Goal: Task Accomplishment & Management: Use online tool/utility

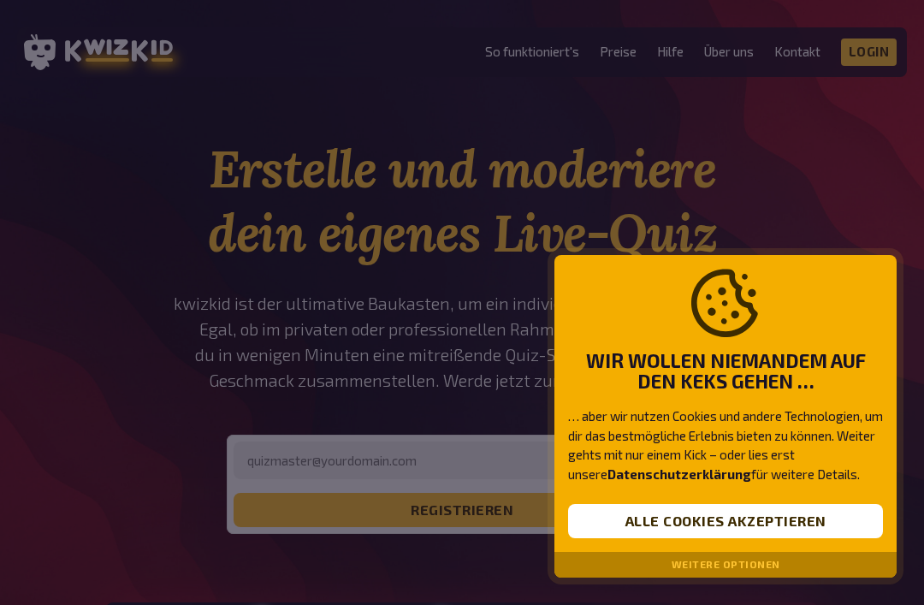
click at [799, 511] on button "Alle Cookies akzeptieren" at bounding box center [725, 521] width 315 height 34
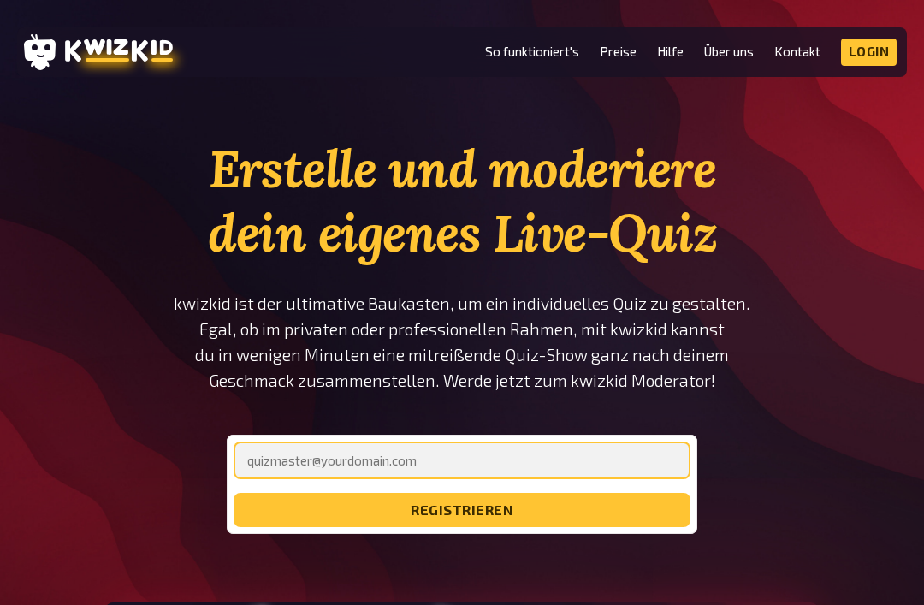
click at [598, 451] on input "email" at bounding box center [462, 460] width 457 height 38
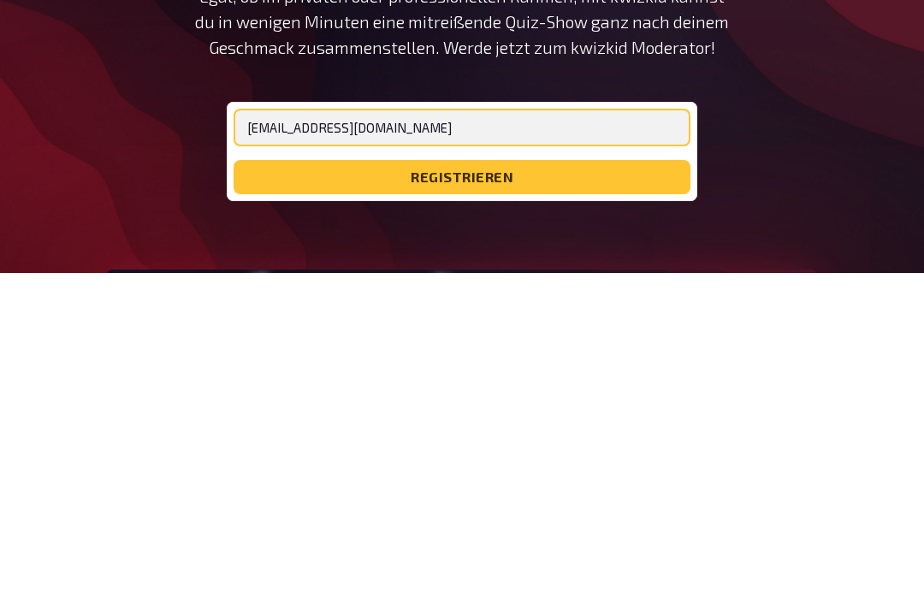
type input "[EMAIL_ADDRESS][DOMAIN_NAME]"
click at [566, 493] on button "registrieren" at bounding box center [462, 510] width 457 height 34
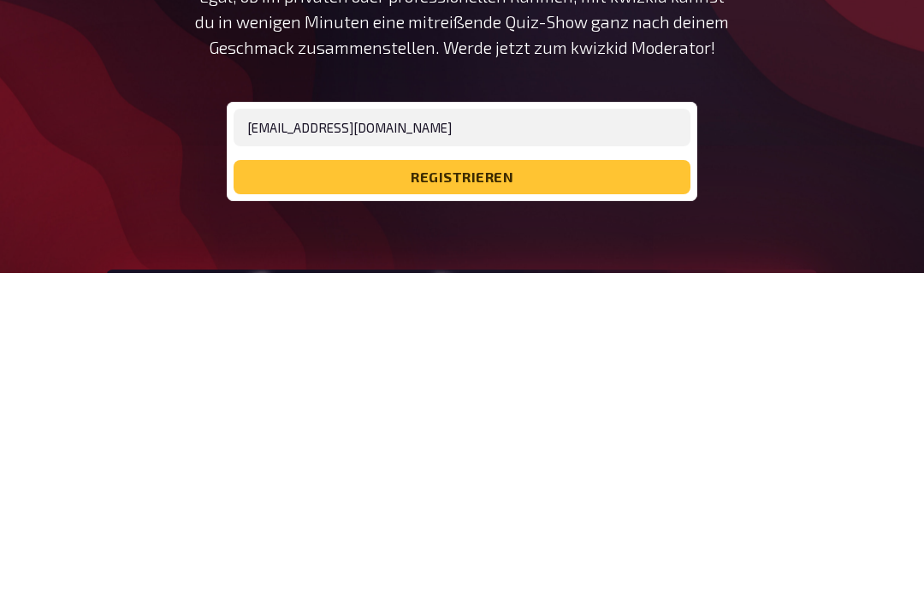
scroll to position [333, 0]
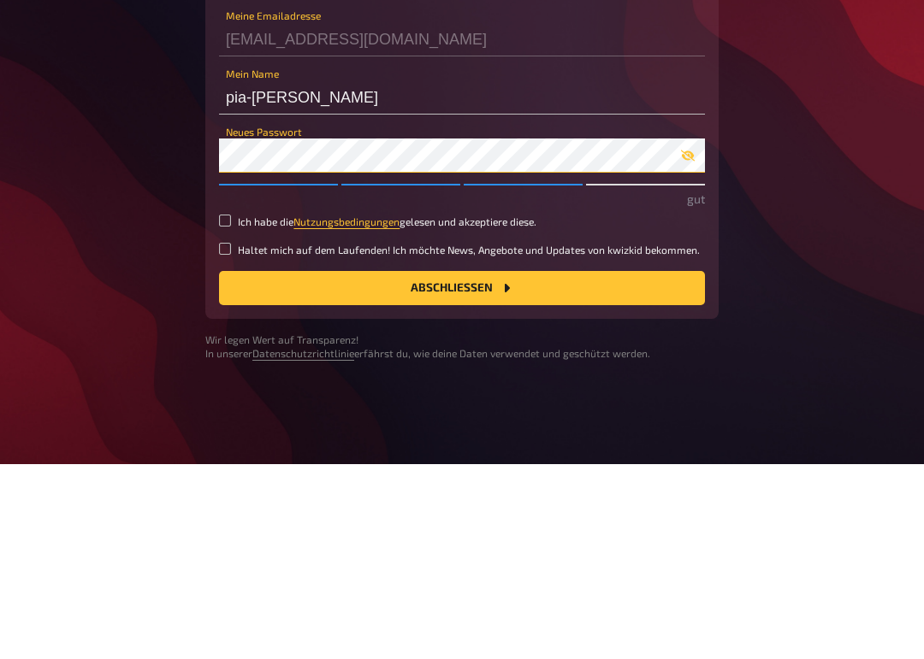
click at [462, 466] on button "Abschließen" at bounding box center [462, 483] width 486 height 34
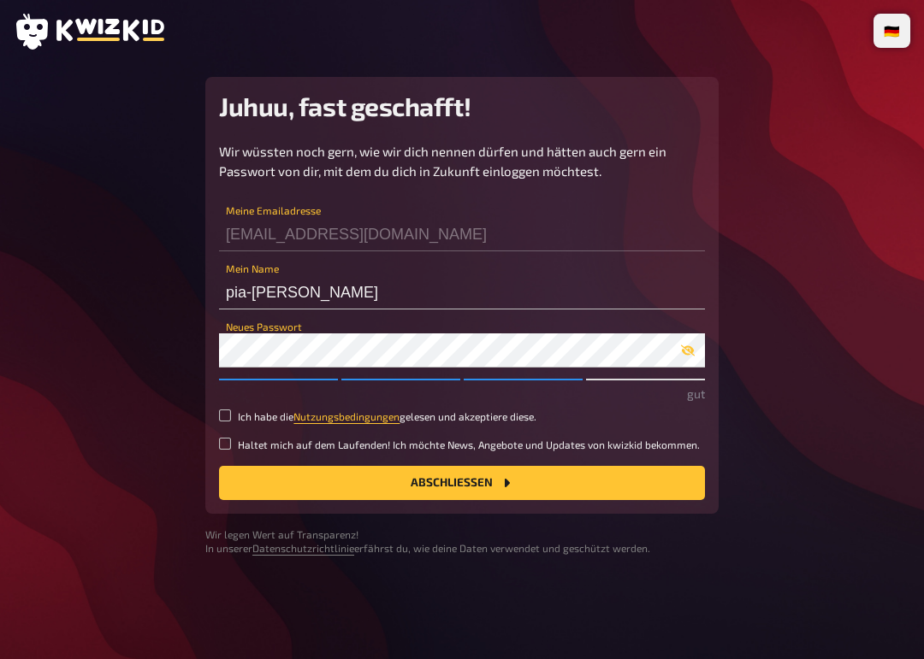
click at [228, 421] on input "Ich habe die Nutzungsbedingungen gelesen und akzeptiere diese." at bounding box center [225, 416] width 12 height 12
checkbox input "true"
click at [640, 483] on button "Abschließen" at bounding box center [462, 483] width 486 height 34
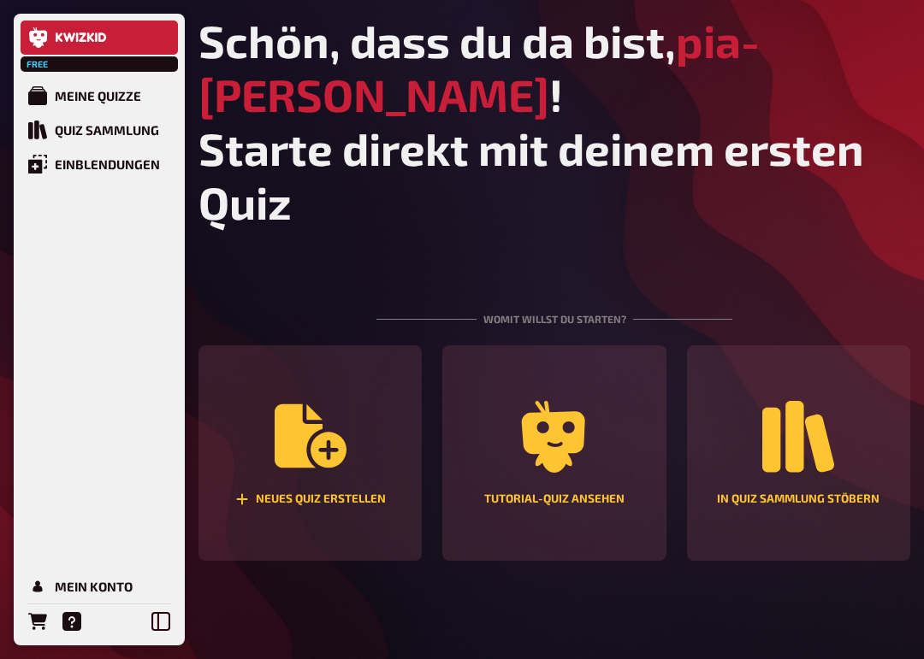
click at [258, 506] on div "Neues Quiz erstellen" at bounding box center [310, 500] width 151 height 14
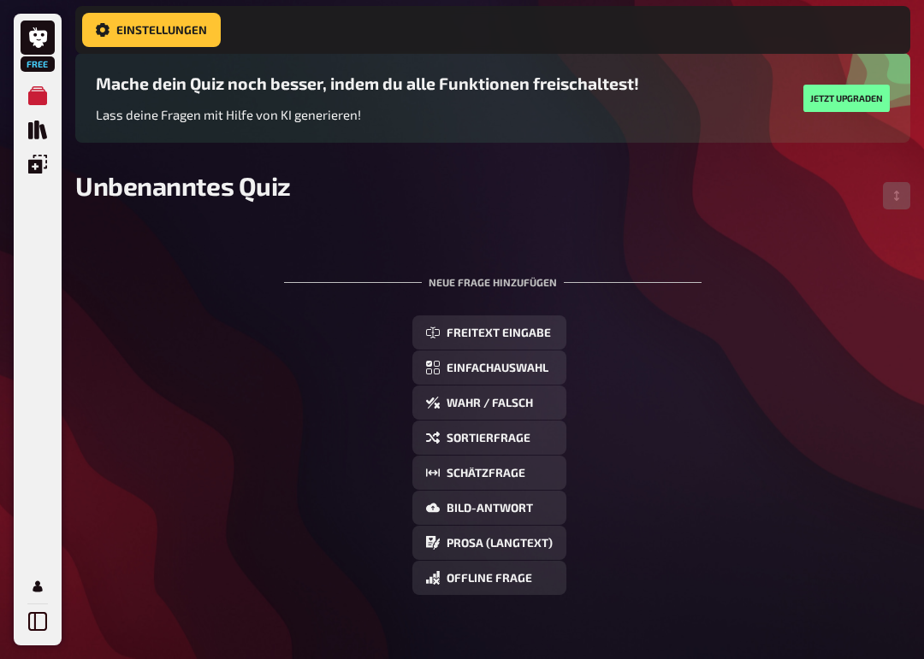
scroll to position [127, 0]
click at [520, 368] on span "Einfachauswahl" at bounding box center [497, 369] width 102 height 12
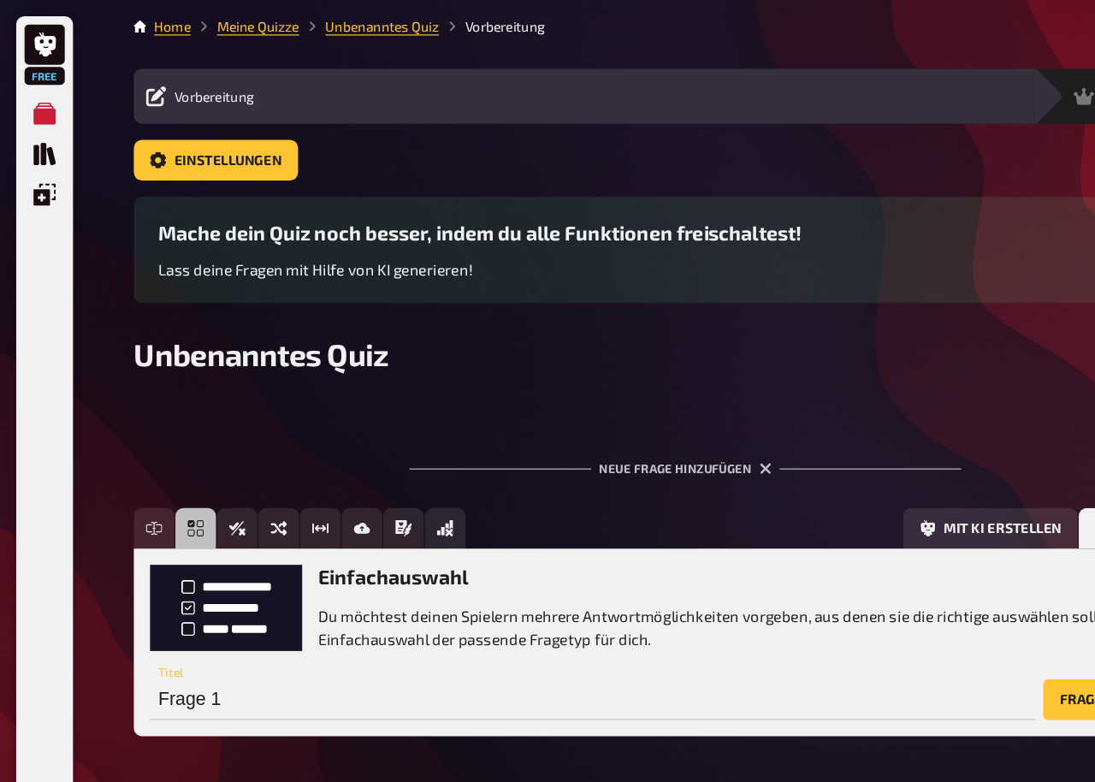
scroll to position [0, 0]
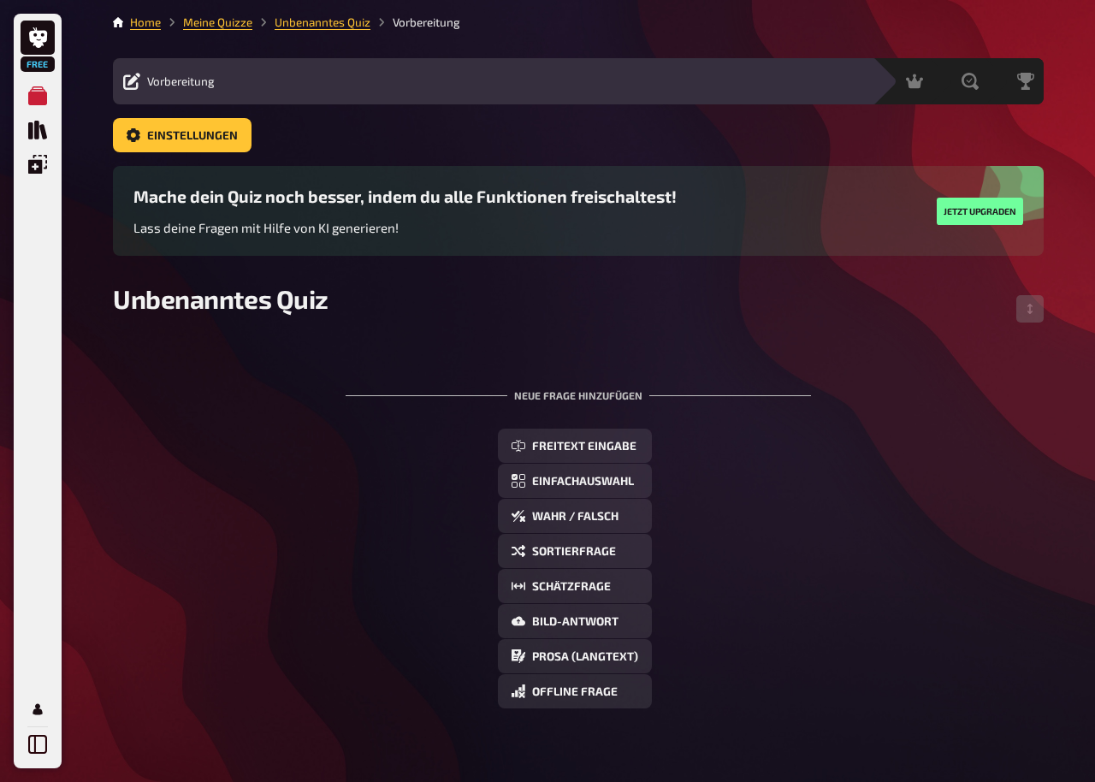
click at [610, 482] on span "Einfachauswahl" at bounding box center [583, 482] width 102 height 12
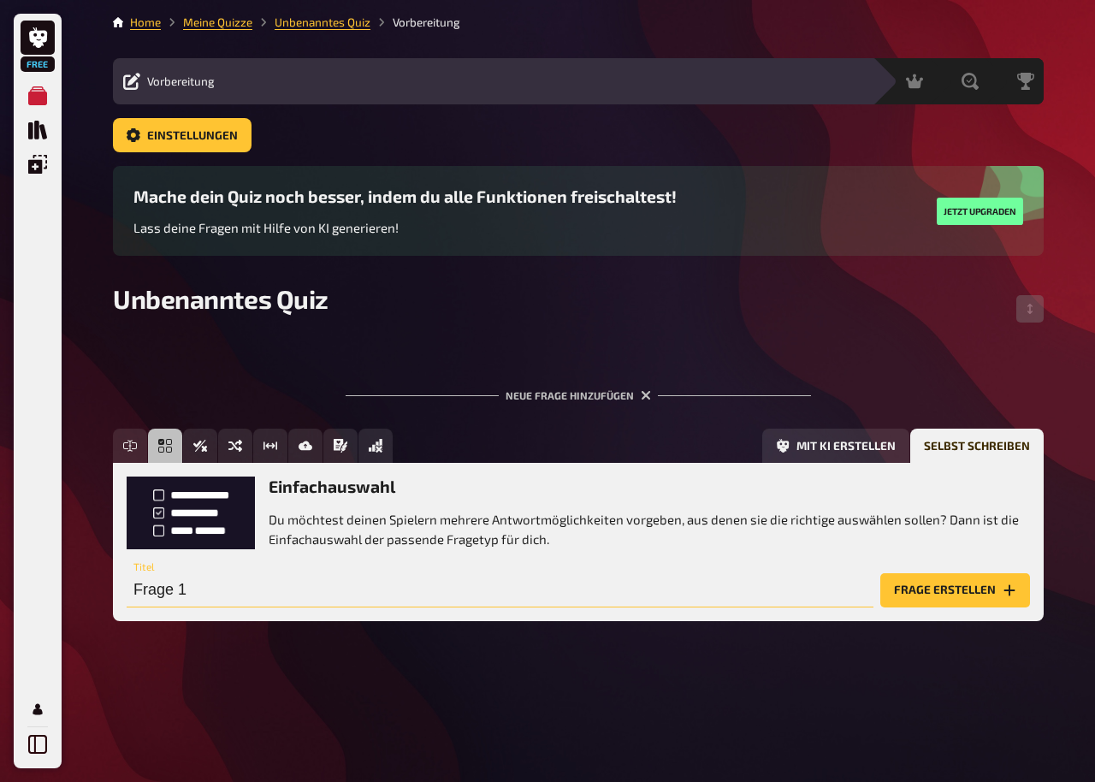
click at [606, 591] on input "Frage 1" at bounding box center [500, 590] width 747 height 34
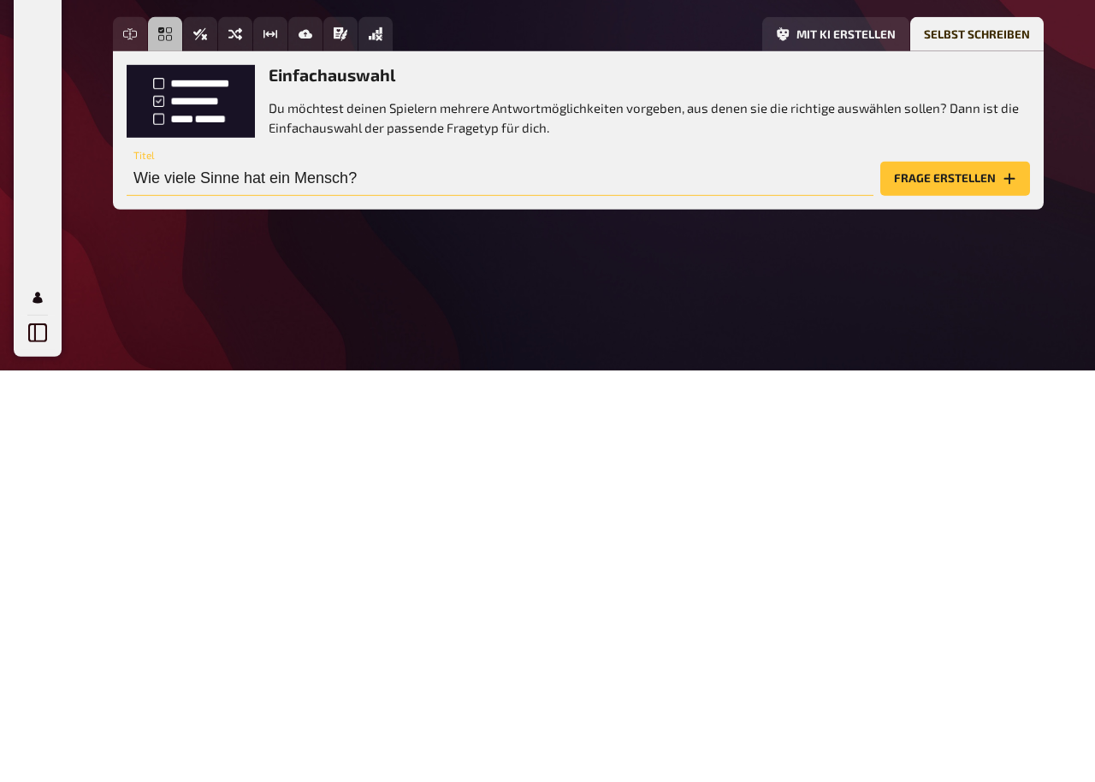
type input "Wie viele Sinne hat ein Mensch?"
click at [923, 573] on button "Frage erstellen" at bounding box center [955, 590] width 150 height 34
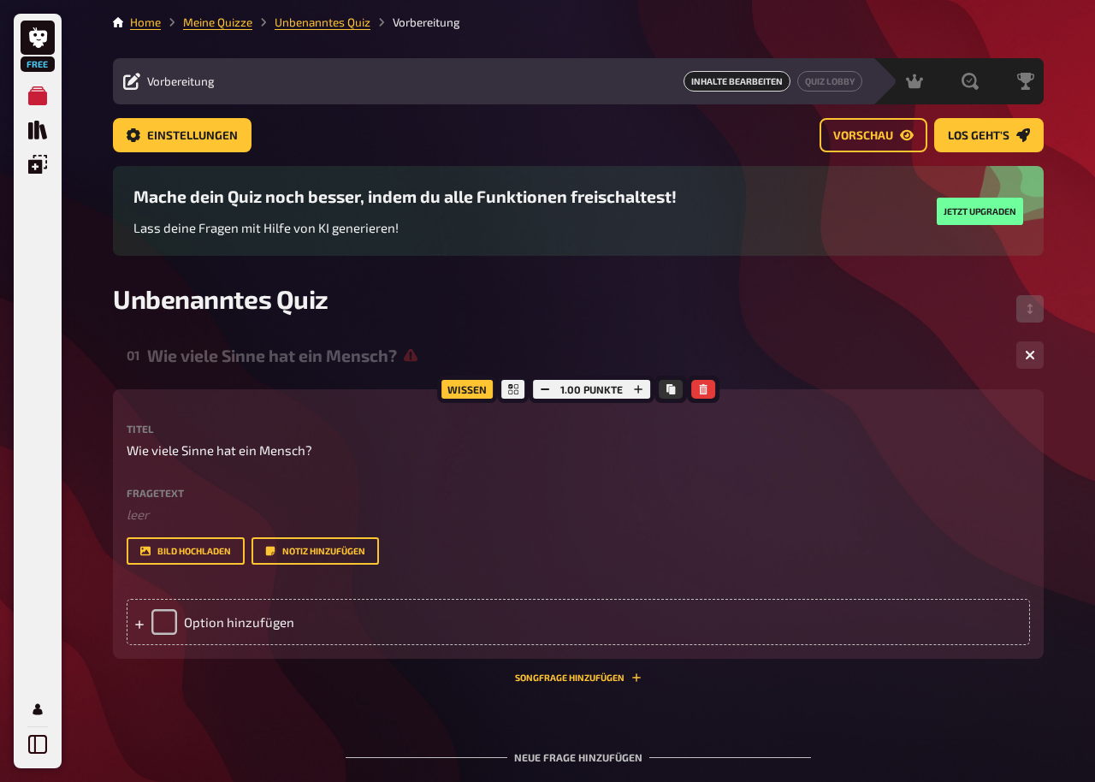
scroll to position [0, -1]
click at [251, 604] on div "Option hinzufügen" at bounding box center [578, 622] width 903 height 46
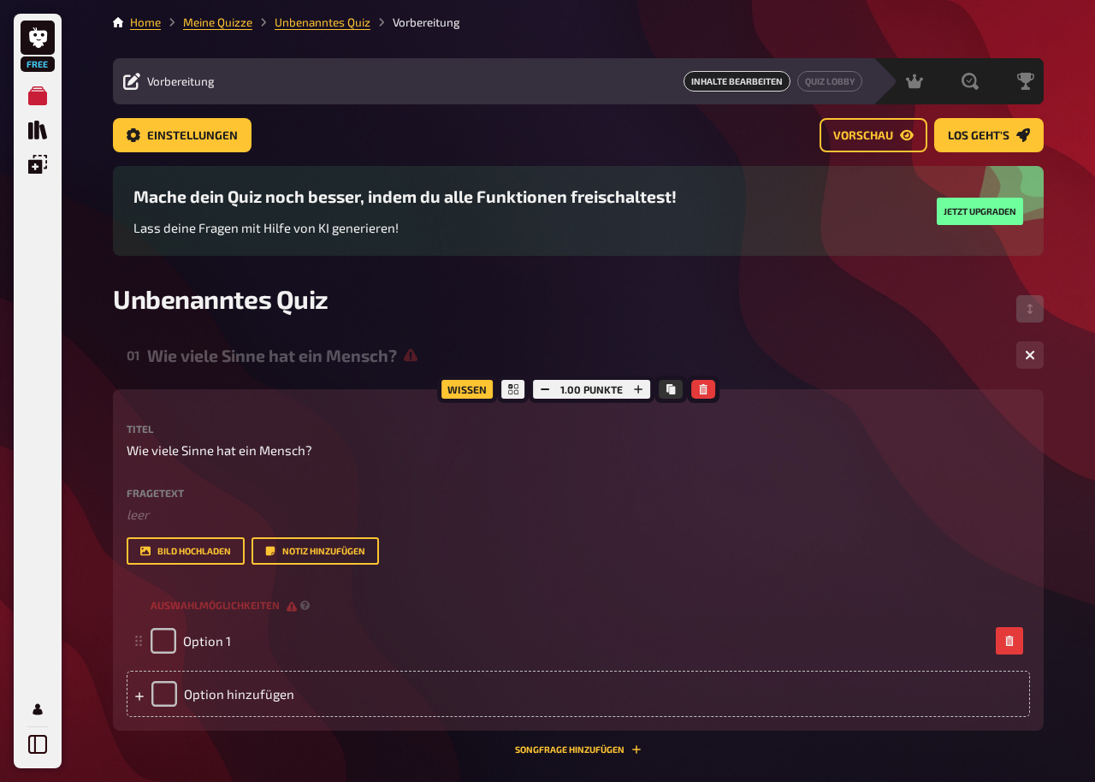
click at [111, 604] on div "Home Meine Quizze Unbenanntes Quiz Vorbereitung Vorbereitung Inhalte Bearbeiten…" at bounding box center [578, 625] width 958 height 1251
click at [160, 604] on input "checkbox" at bounding box center [164, 641] width 26 height 26
checkbox input "true"
click at [155, 604] on div "Option 1" at bounding box center [191, 641] width 80 height 26
click at [923, 604] on button "button" at bounding box center [1009, 640] width 27 height 27
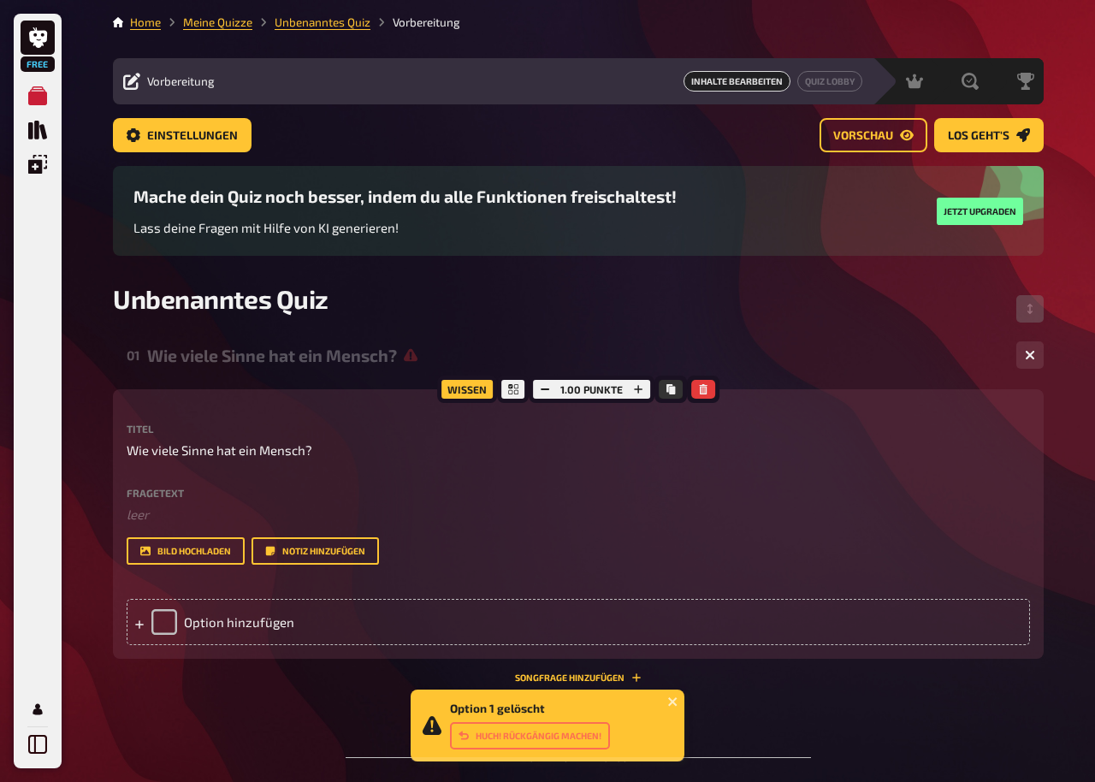
click at [247, 604] on div "Option hinzufügen" at bounding box center [578, 622] width 903 height 46
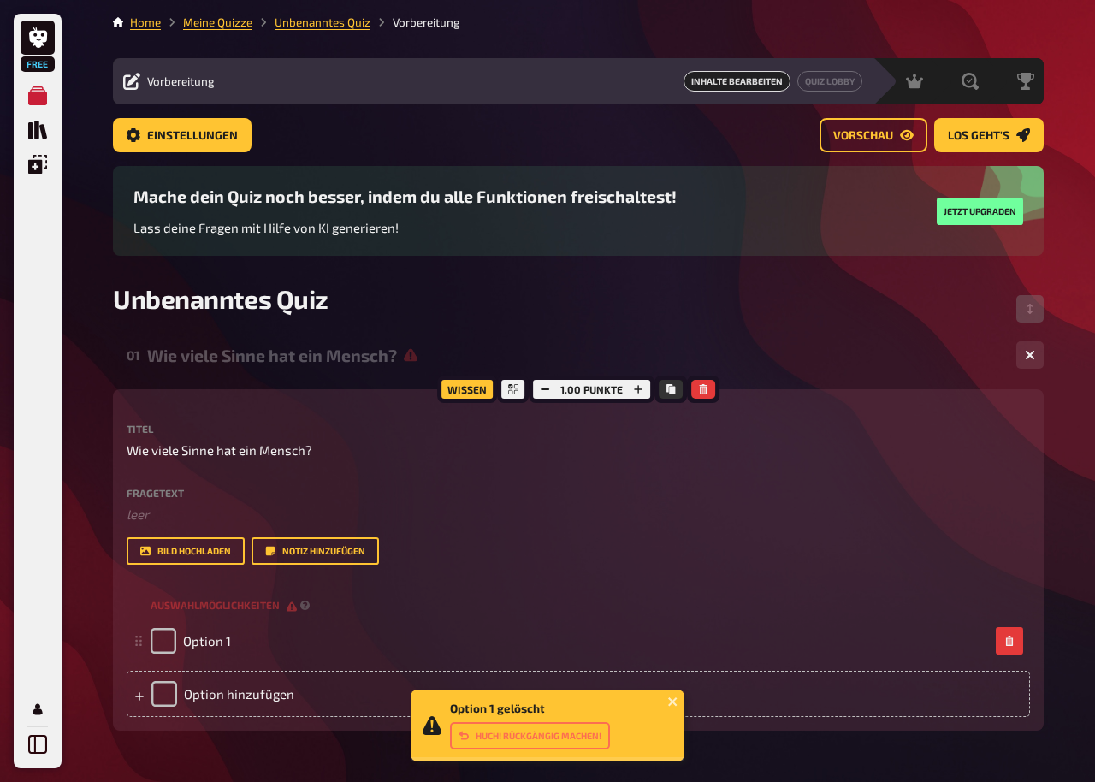
click at [212, 604] on div "Option hinzufügen" at bounding box center [578, 694] width 903 height 46
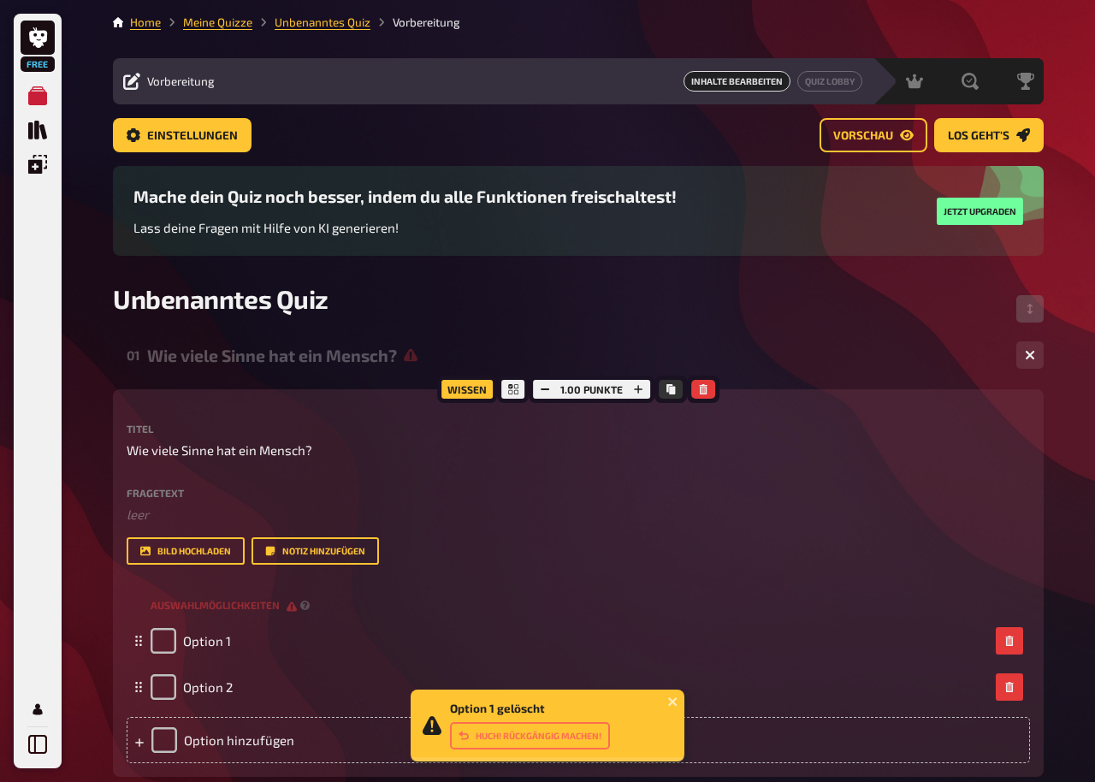
click at [216, 604] on div "Option hinzufügen" at bounding box center [578, 740] width 903 height 46
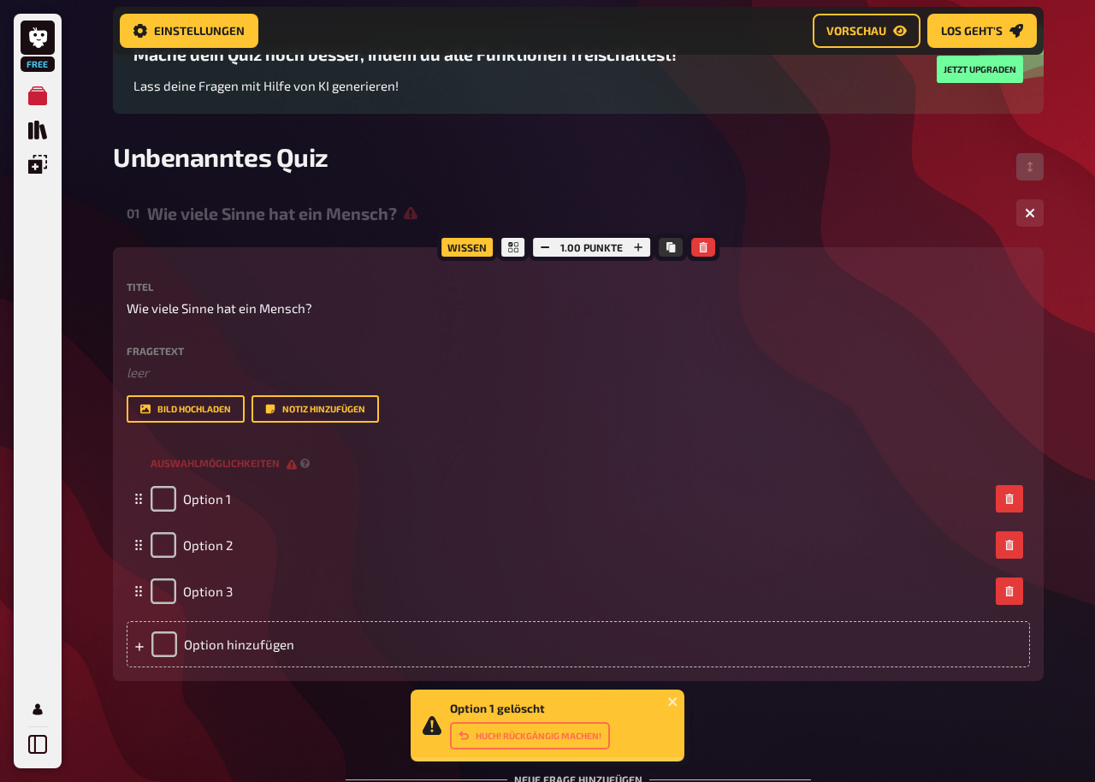
scroll to position [154, 0]
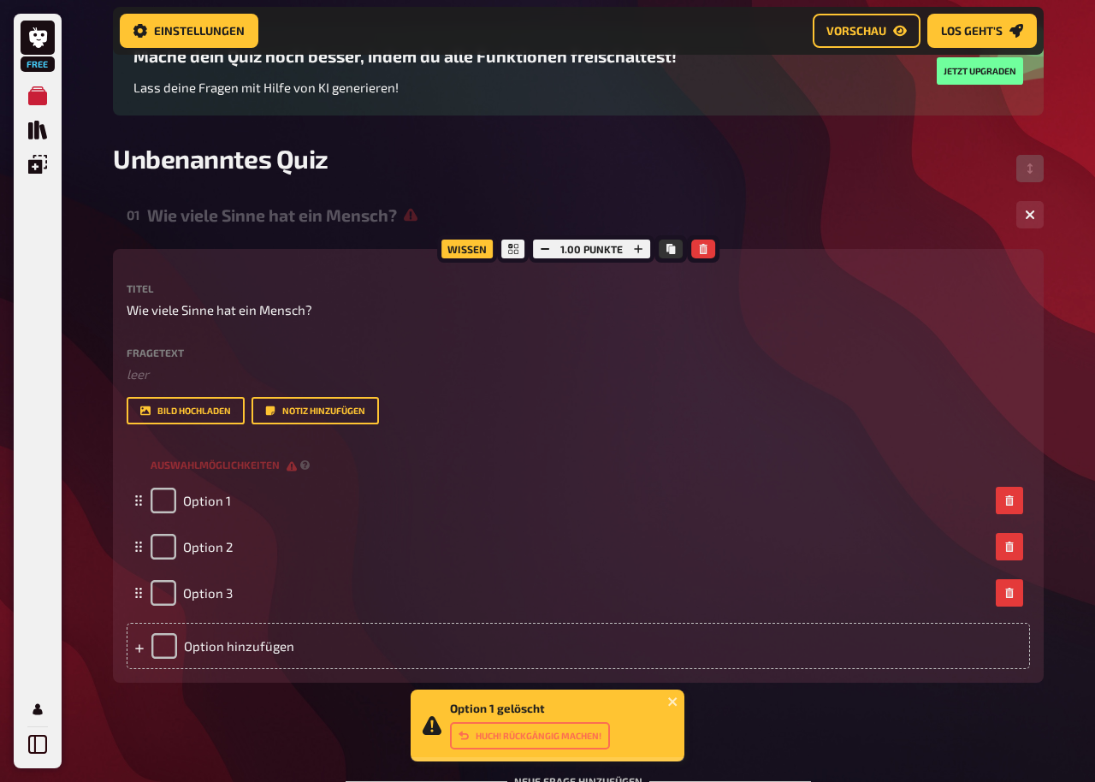
click at [215, 604] on div "Option hinzufügen" at bounding box center [578, 646] width 903 height 46
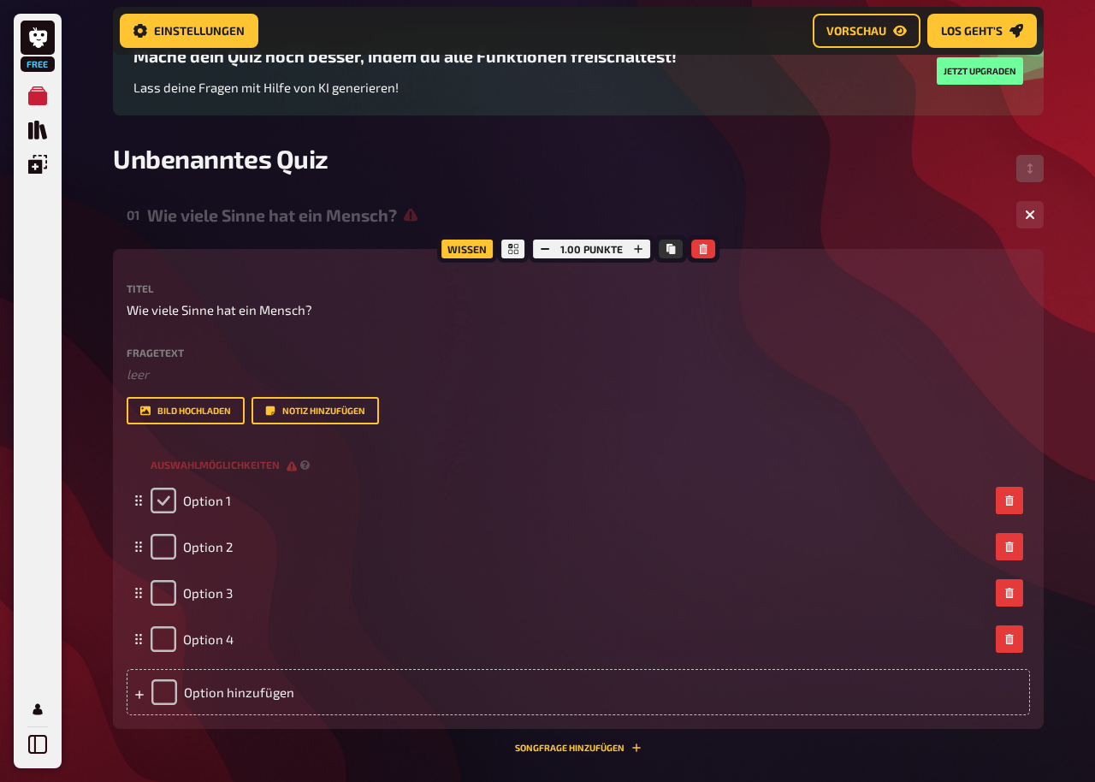
click at [168, 500] on input "checkbox" at bounding box center [164, 501] width 26 height 26
checkbox input "true"
click at [187, 508] on span "1" at bounding box center [185, 500] width 5 height 15
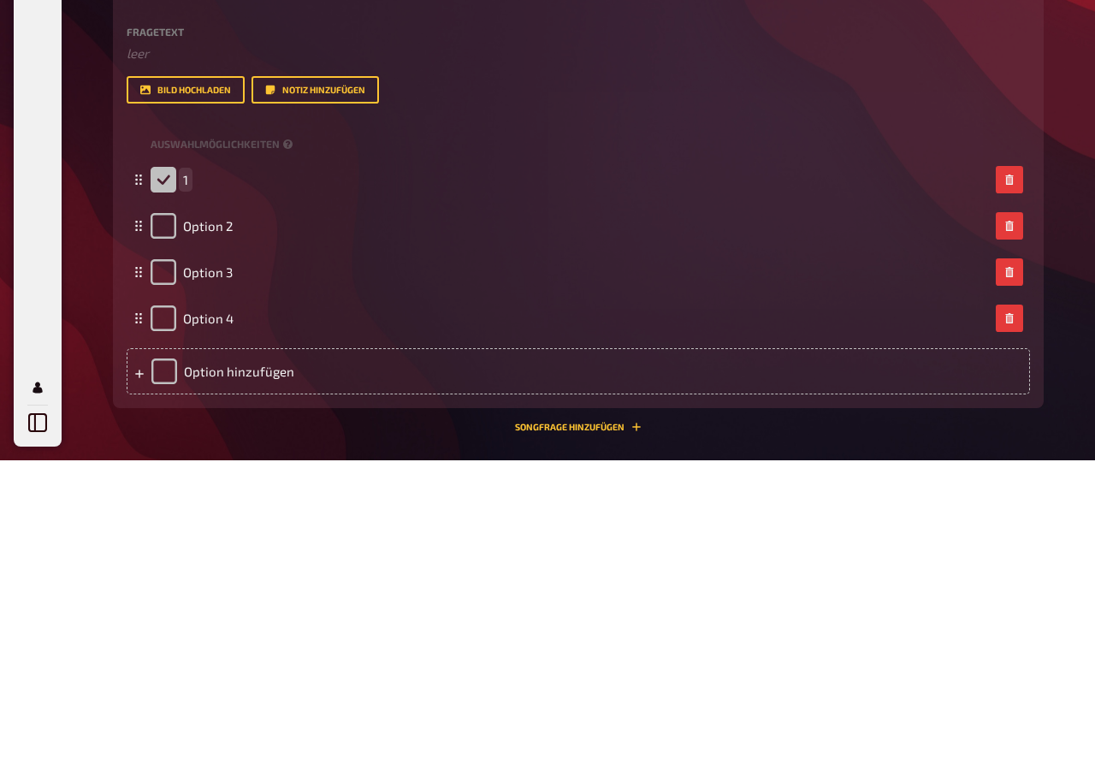
checkbox input "false"
click at [206, 540] on span "Option 2" at bounding box center [208, 547] width 50 height 15
click at [199, 586] on span "Option 3" at bounding box center [208, 593] width 50 height 15
click at [203, 604] on span "Option 4" at bounding box center [208, 639] width 50 height 15
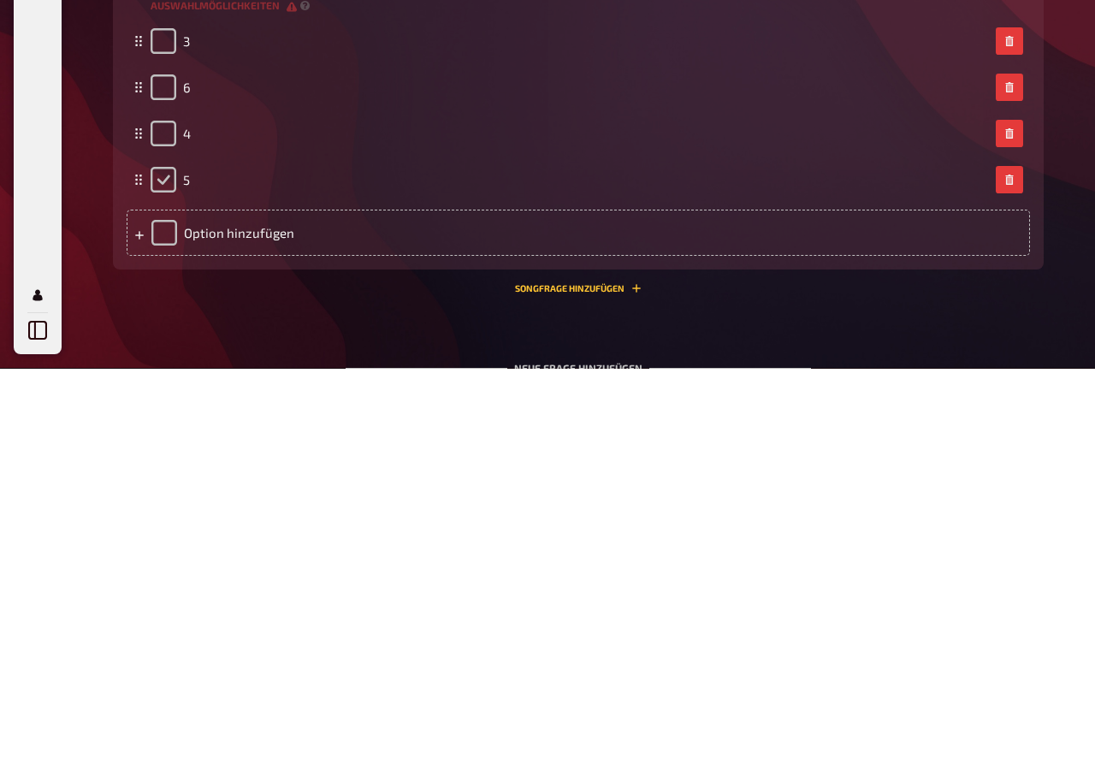
click at [170, 581] on input "checkbox" at bounding box center [164, 594] width 26 height 26
checkbox input "true"
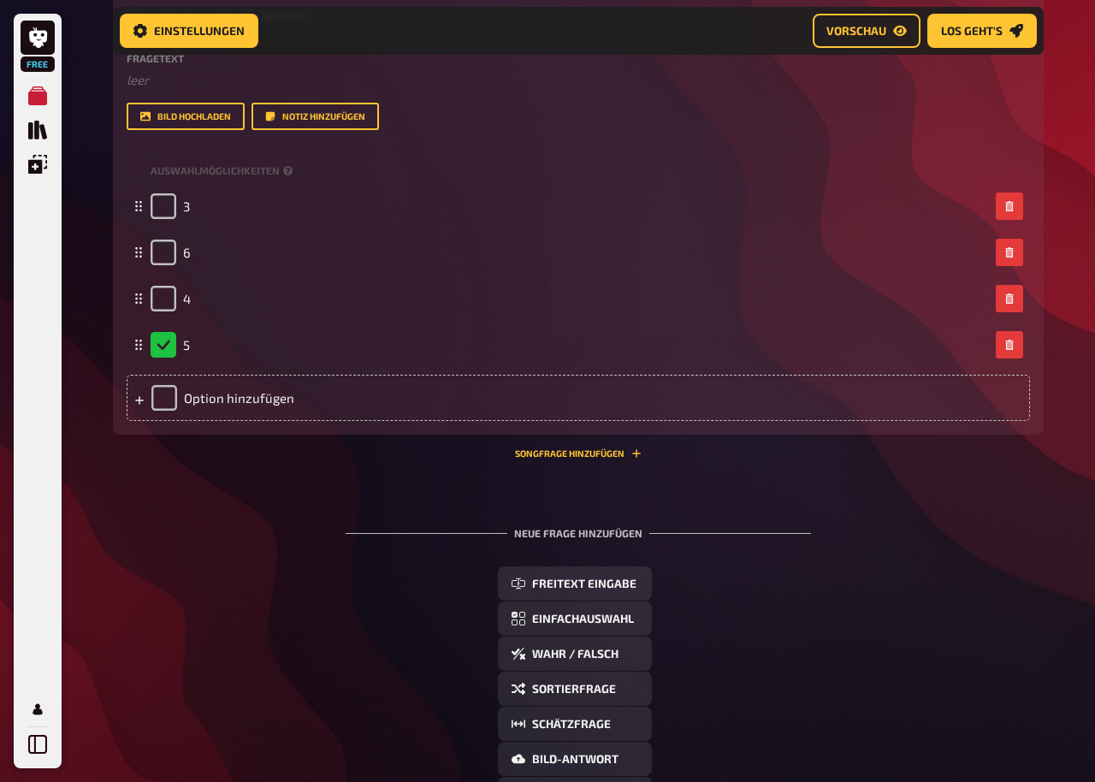
click at [616, 604] on span "Einfachauswahl" at bounding box center [583, 619] width 102 height 12
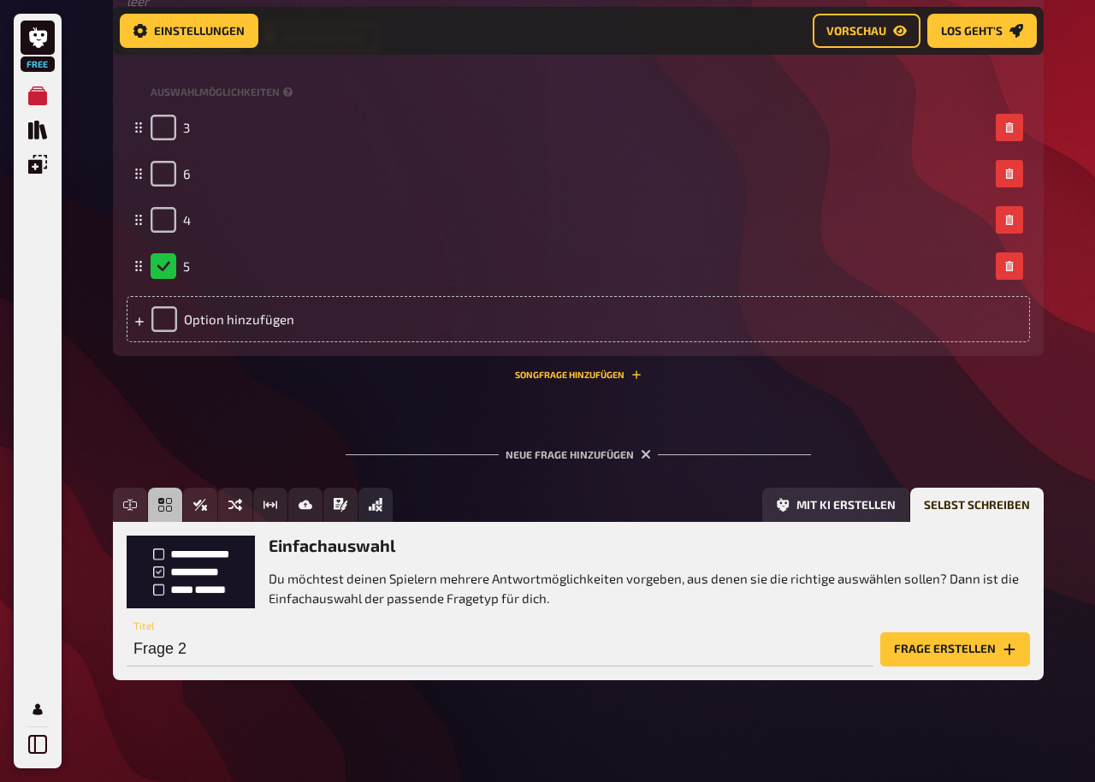
scroll to position [540, 0]
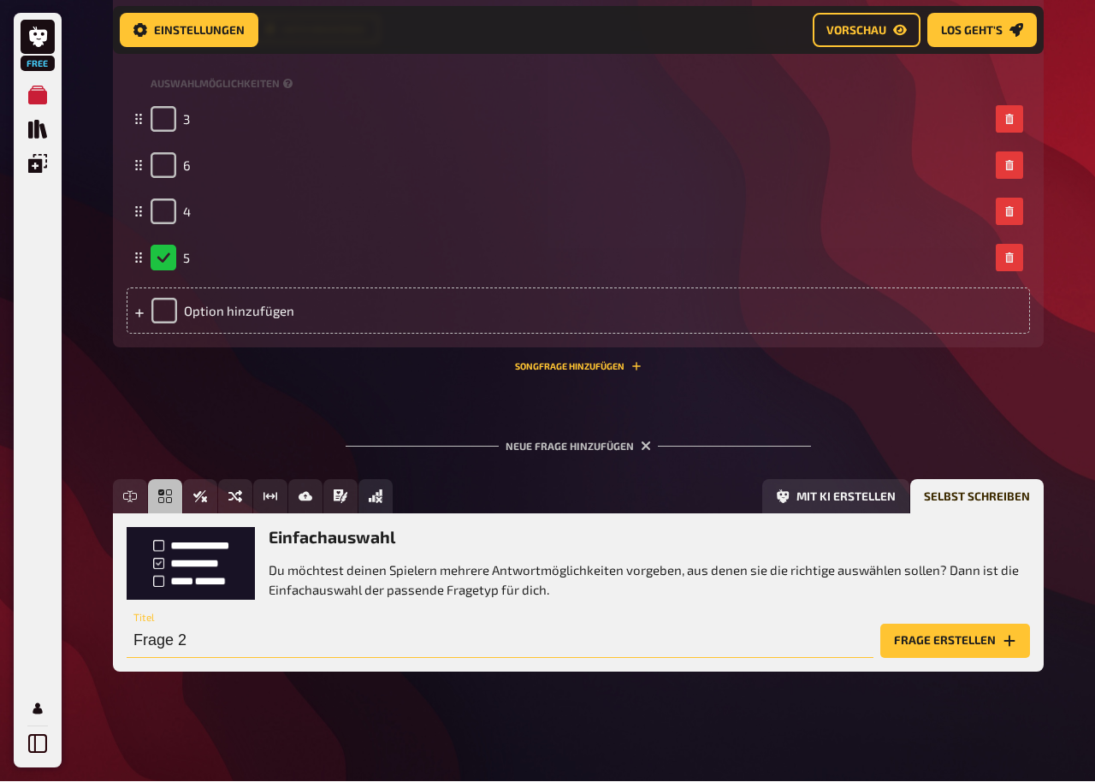
click at [640, 604] on input "Frage 2" at bounding box center [500, 641] width 747 height 34
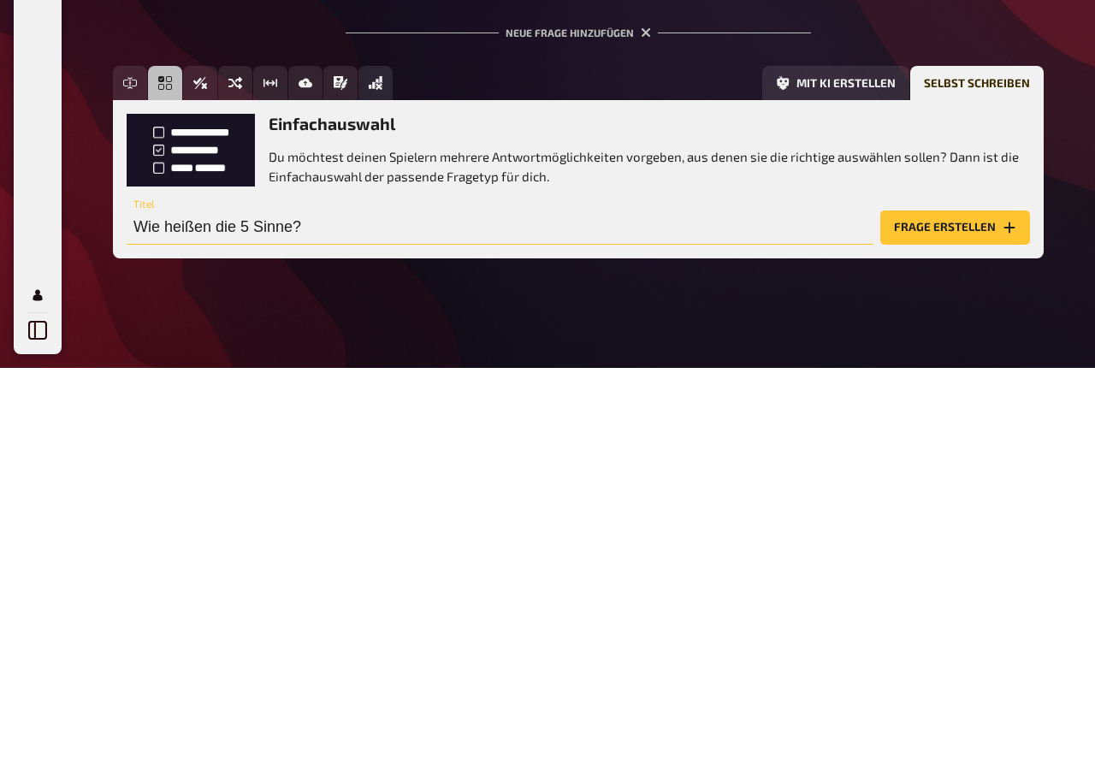
type input "Wie heißen die 5 Sinne?"
click at [923, 604] on button "Frage erstellen" at bounding box center [955, 641] width 150 height 34
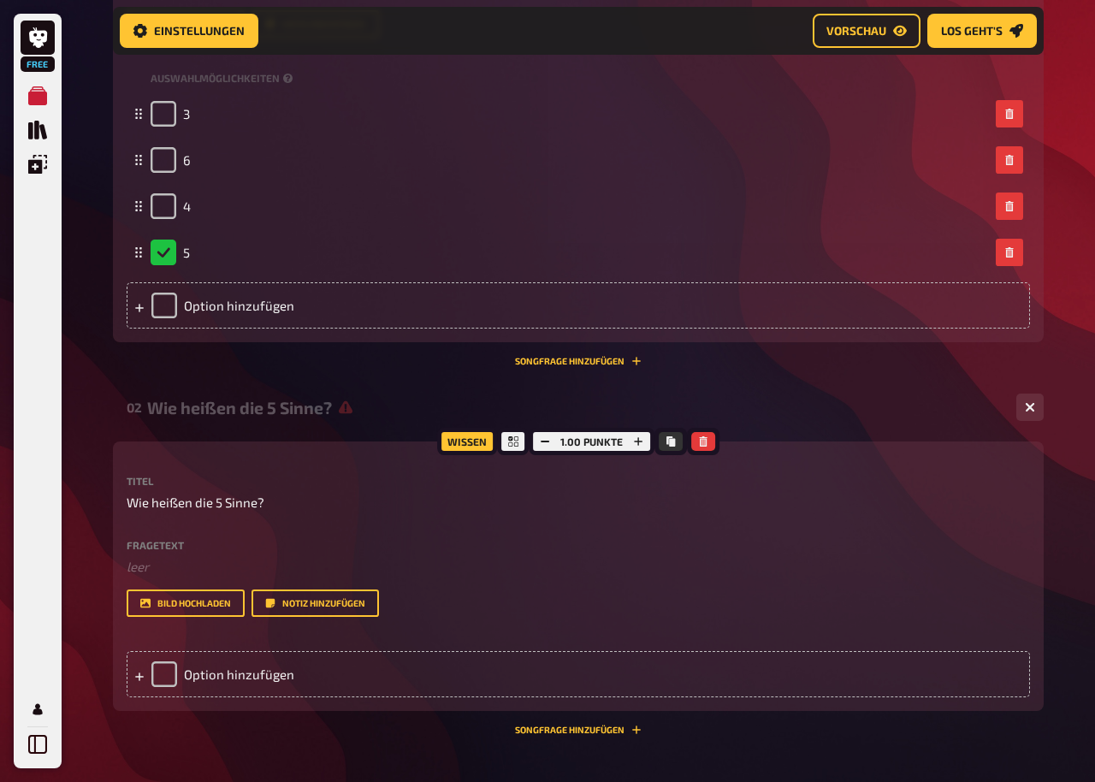
scroll to position [0, -1]
click at [228, 604] on div "Option hinzufügen" at bounding box center [578, 674] width 903 height 46
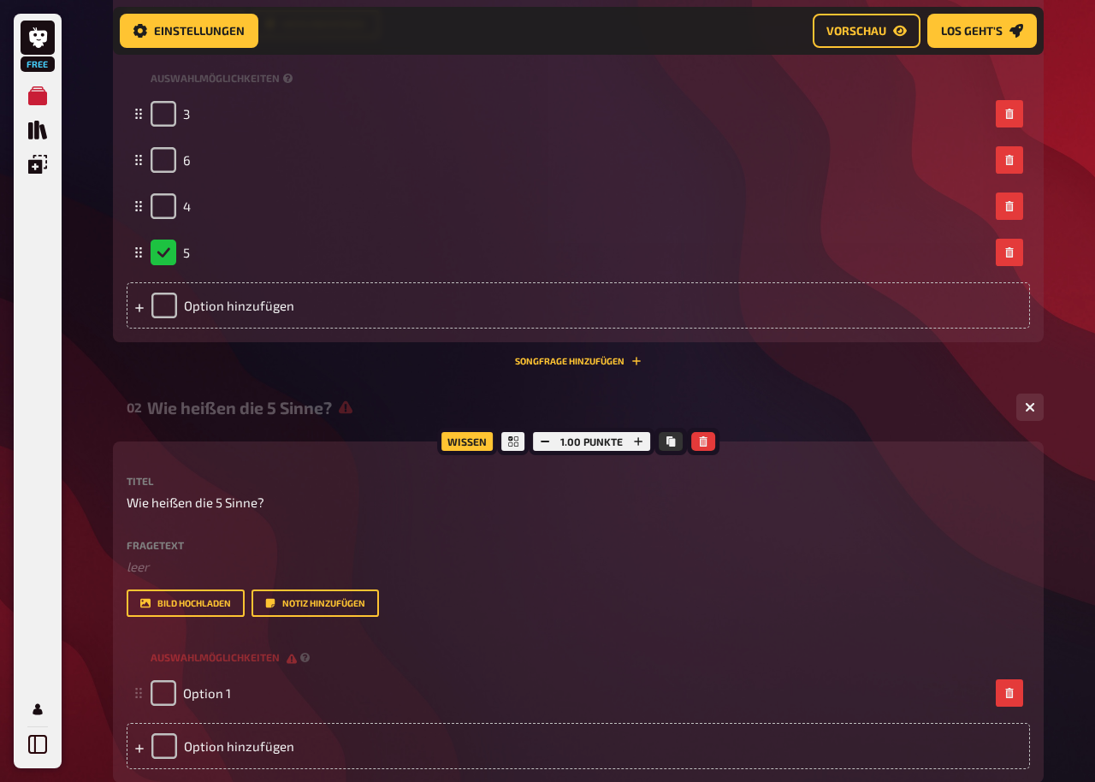
click at [229, 604] on div "Option hinzufügen" at bounding box center [578, 746] width 903 height 46
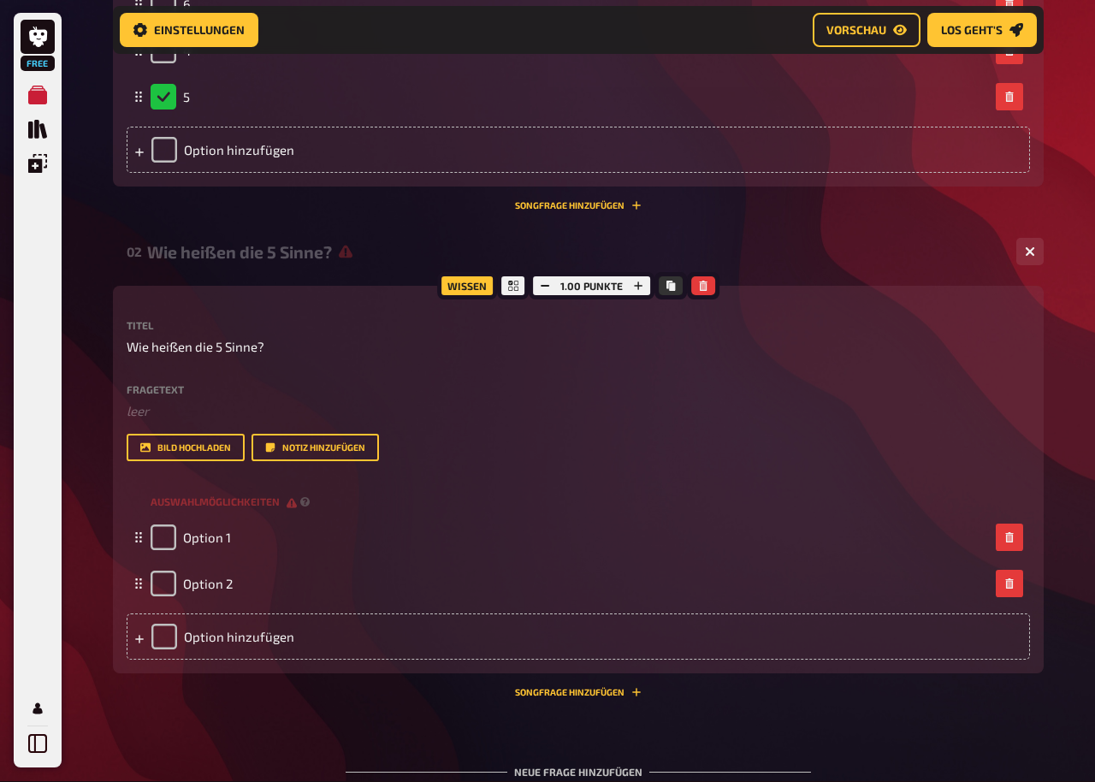
scroll to position [707, 0]
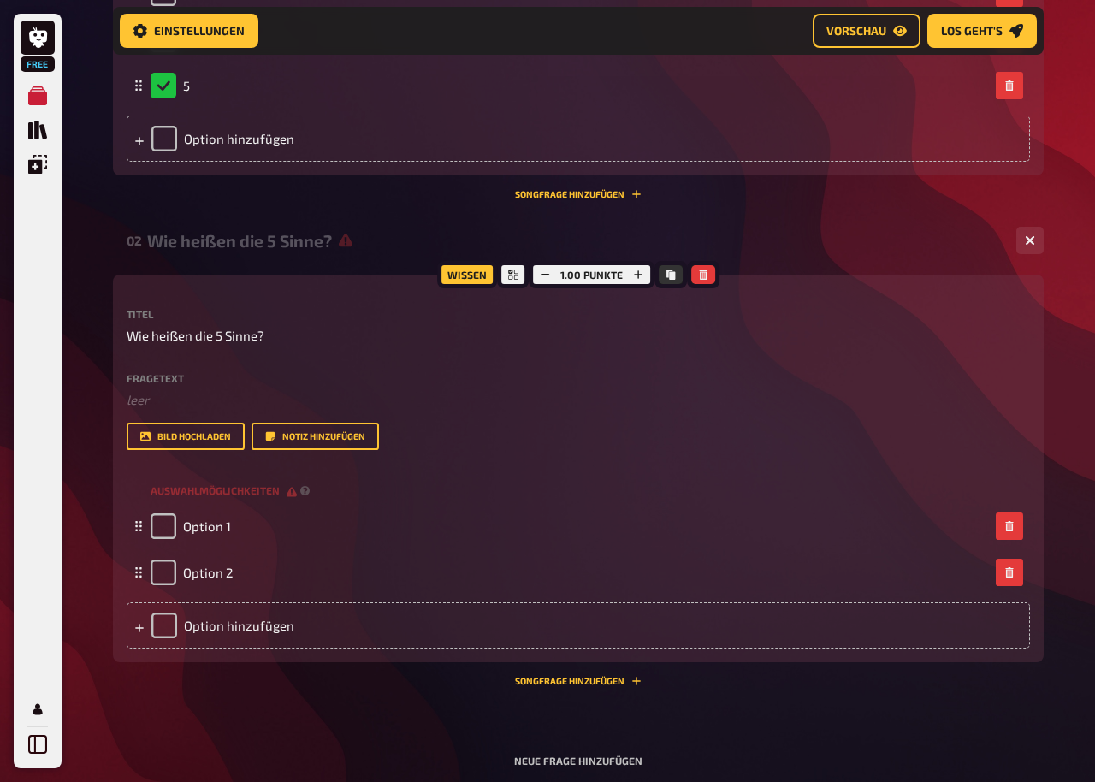
click at [229, 604] on div "Option hinzufügen" at bounding box center [578, 625] width 903 height 46
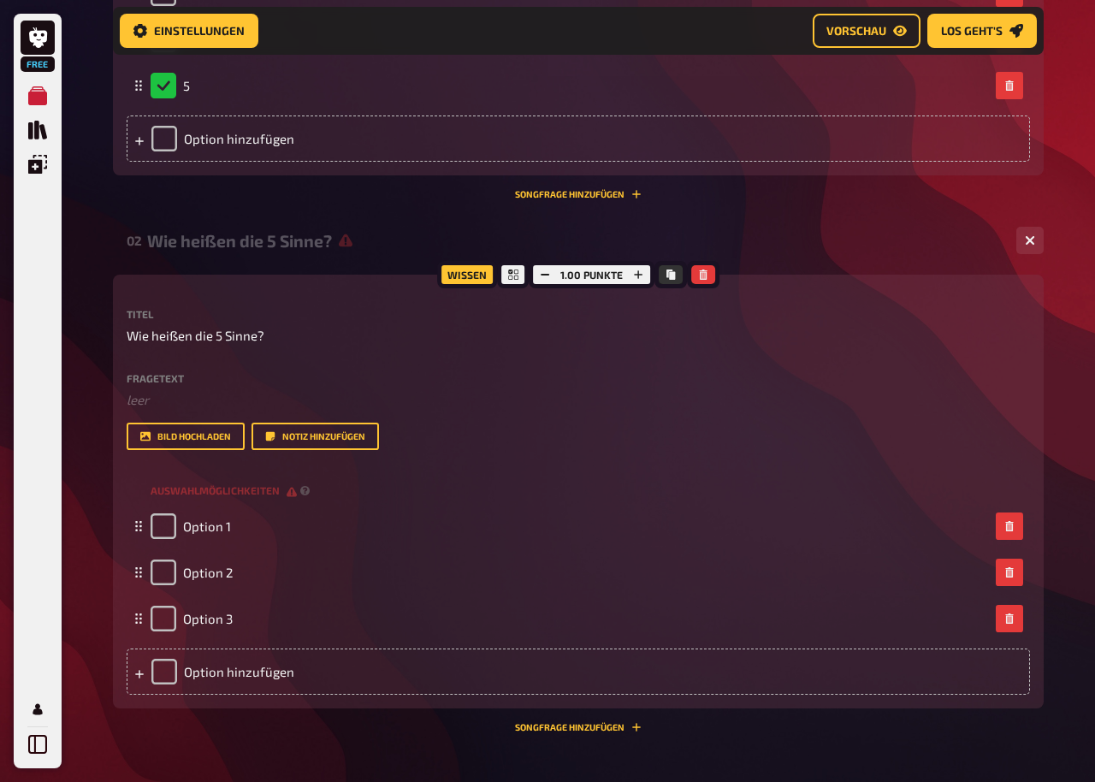
click at [216, 604] on div "Option hinzufügen" at bounding box center [578, 671] width 903 height 46
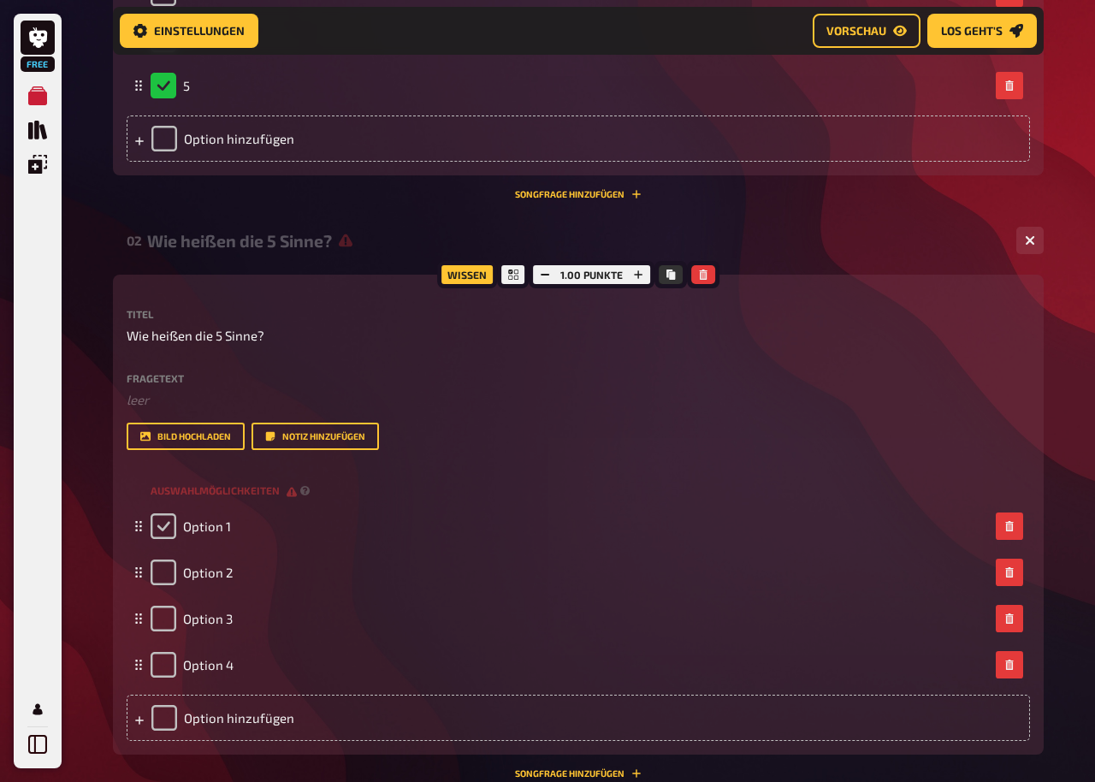
click at [166, 523] on input "checkbox" at bounding box center [164, 526] width 26 height 26
checkbox input "true"
click at [213, 534] on span "Option 1" at bounding box center [207, 525] width 48 height 15
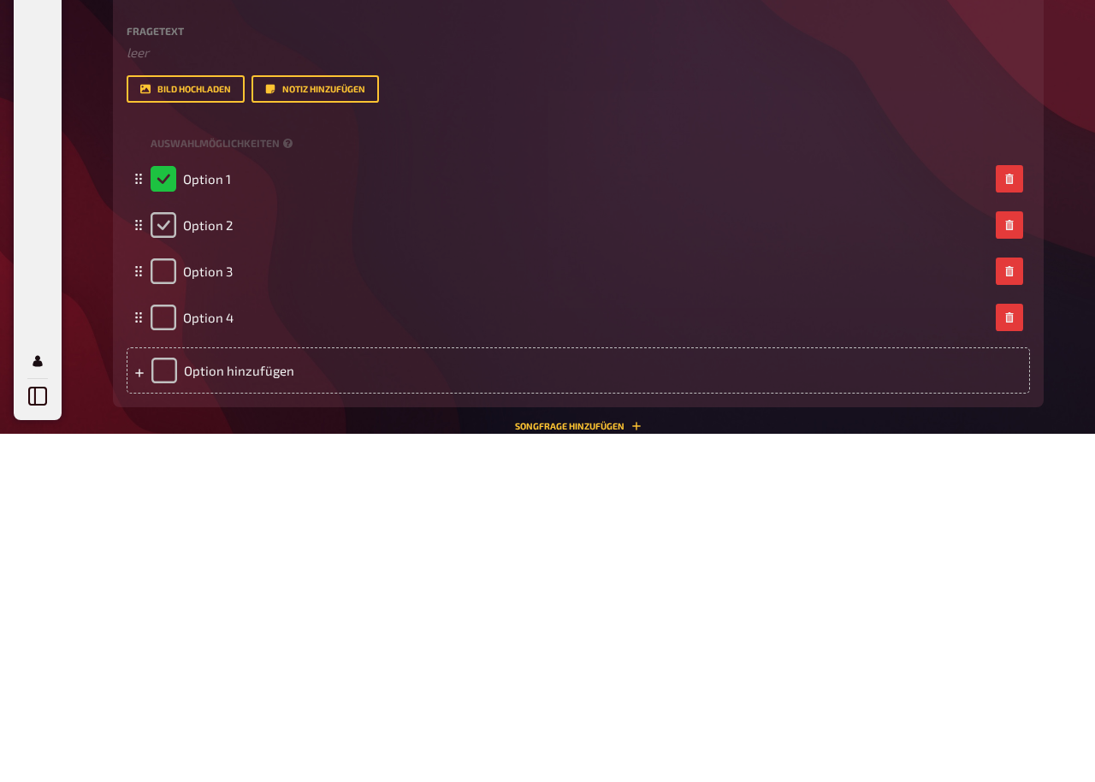
click at [170, 560] on input "checkbox" at bounding box center [164, 573] width 26 height 26
checkbox input "true"
checkbox input "false"
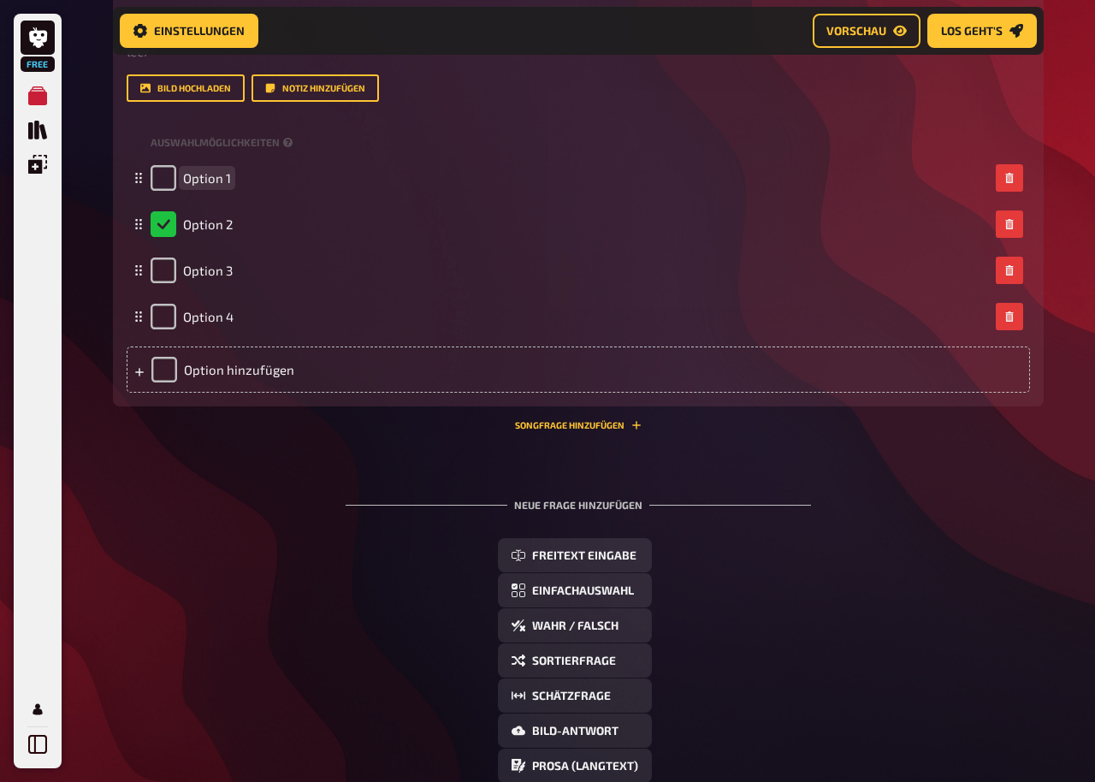
click at [195, 186] on span "Option 1" at bounding box center [207, 177] width 48 height 15
click at [203, 233] on span "Option 2" at bounding box center [208, 224] width 50 height 15
click at [201, 279] on span "Option 3" at bounding box center [208, 270] width 50 height 15
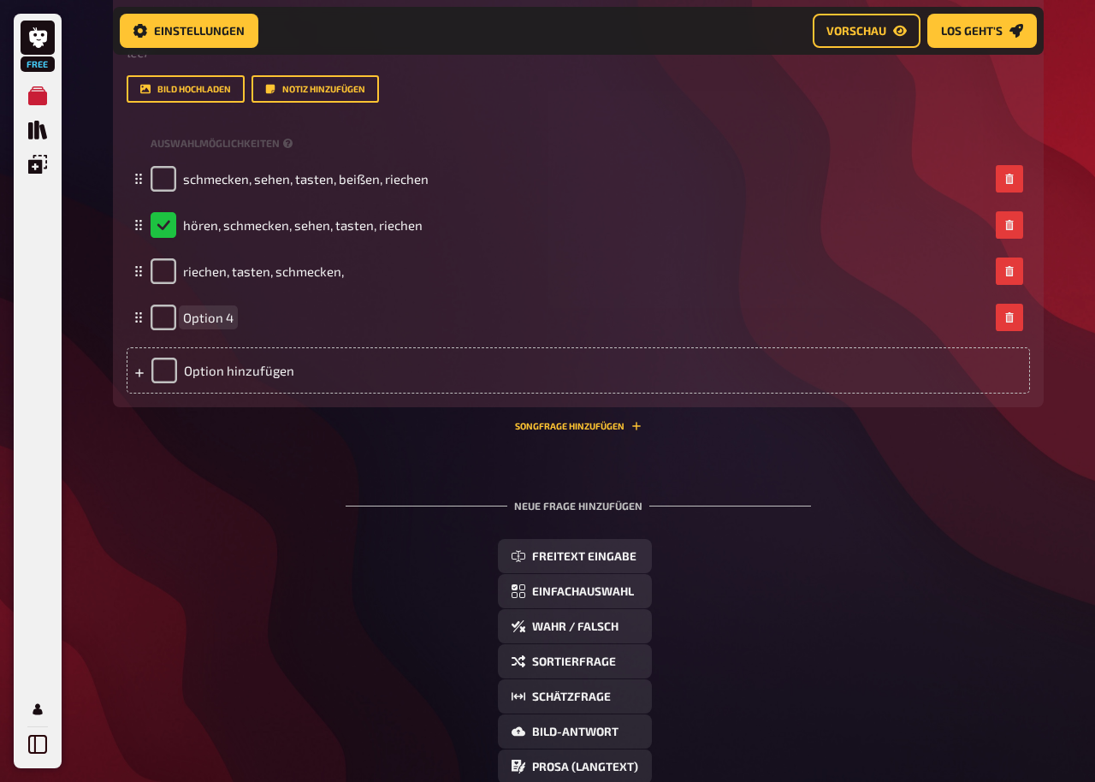
click at [340, 315] on div "Option 4" at bounding box center [570, 317] width 838 height 26
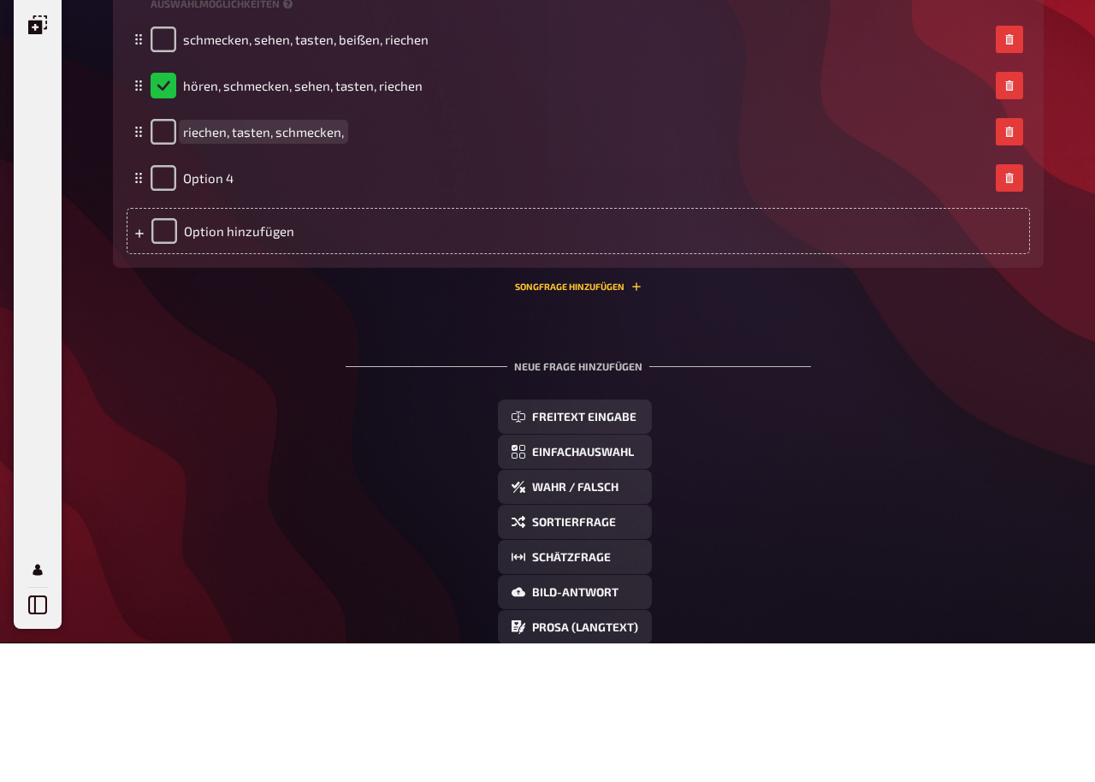
click at [340, 263] on span "riechen, tasten, schmecken," at bounding box center [263, 270] width 161 height 15
click at [212, 310] on span "Option 4" at bounding box center [208, 317] width 50 height 15
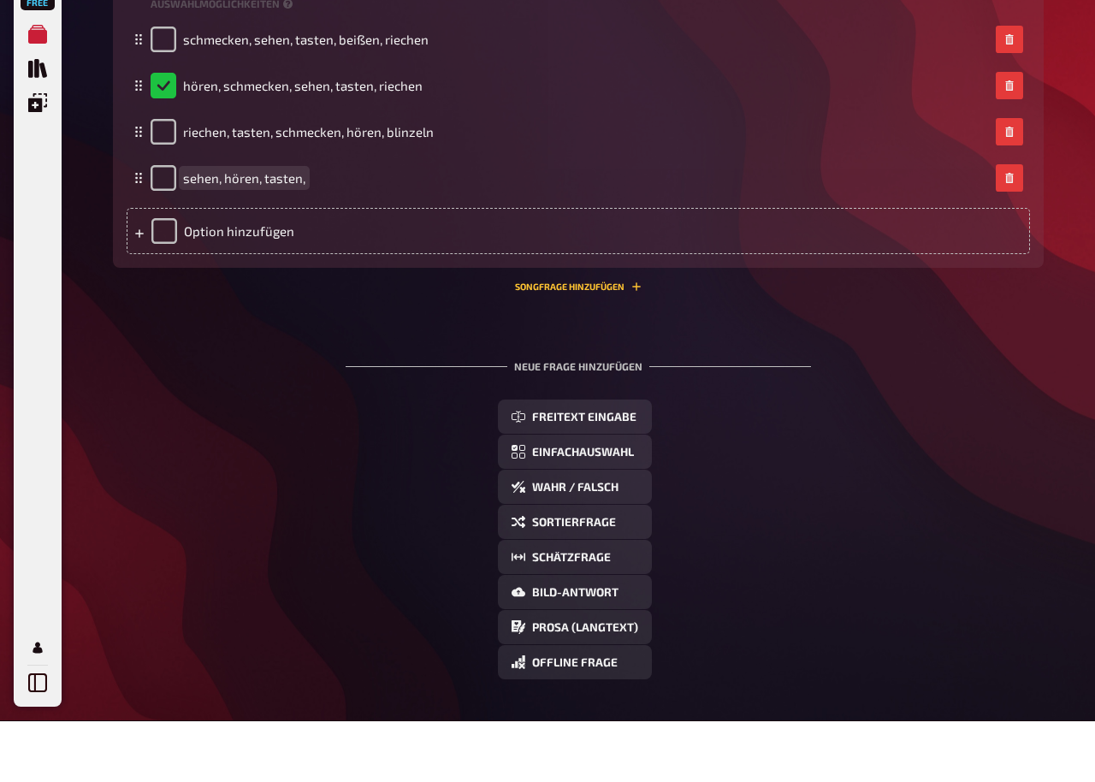
scroll to position [1132, 0]
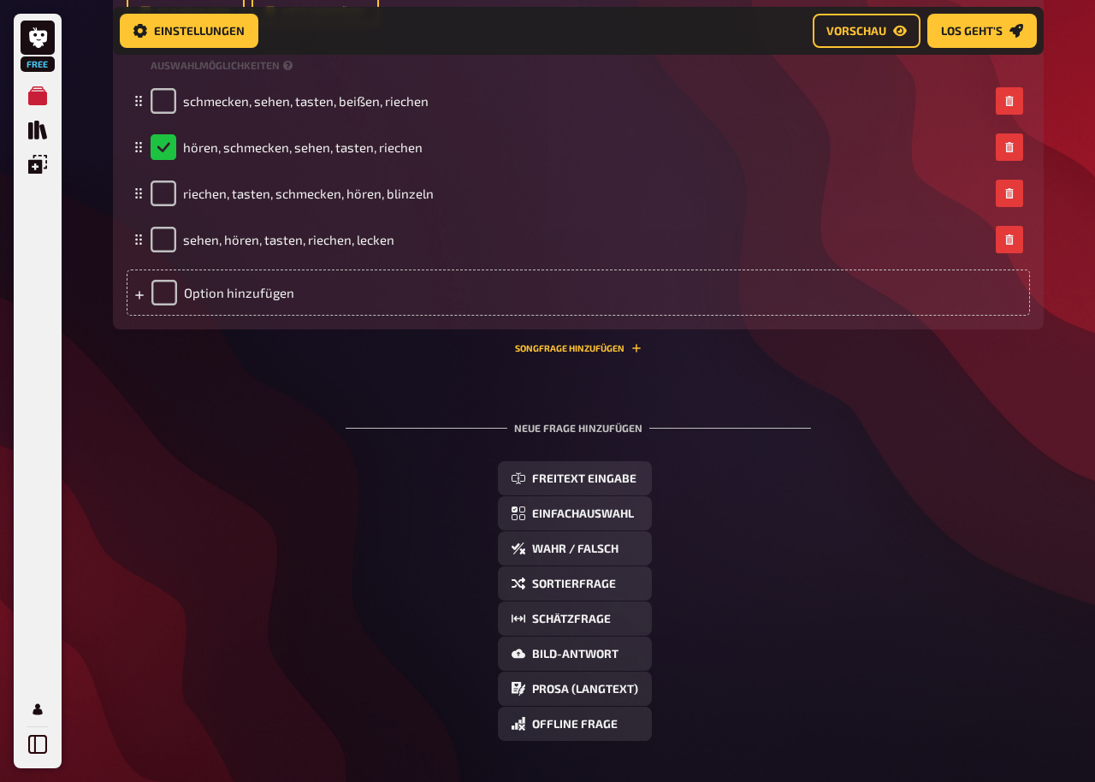
click at [618, 518] on span "Einfachauswahl" at bounding box center [583, 514] width 102 height 12
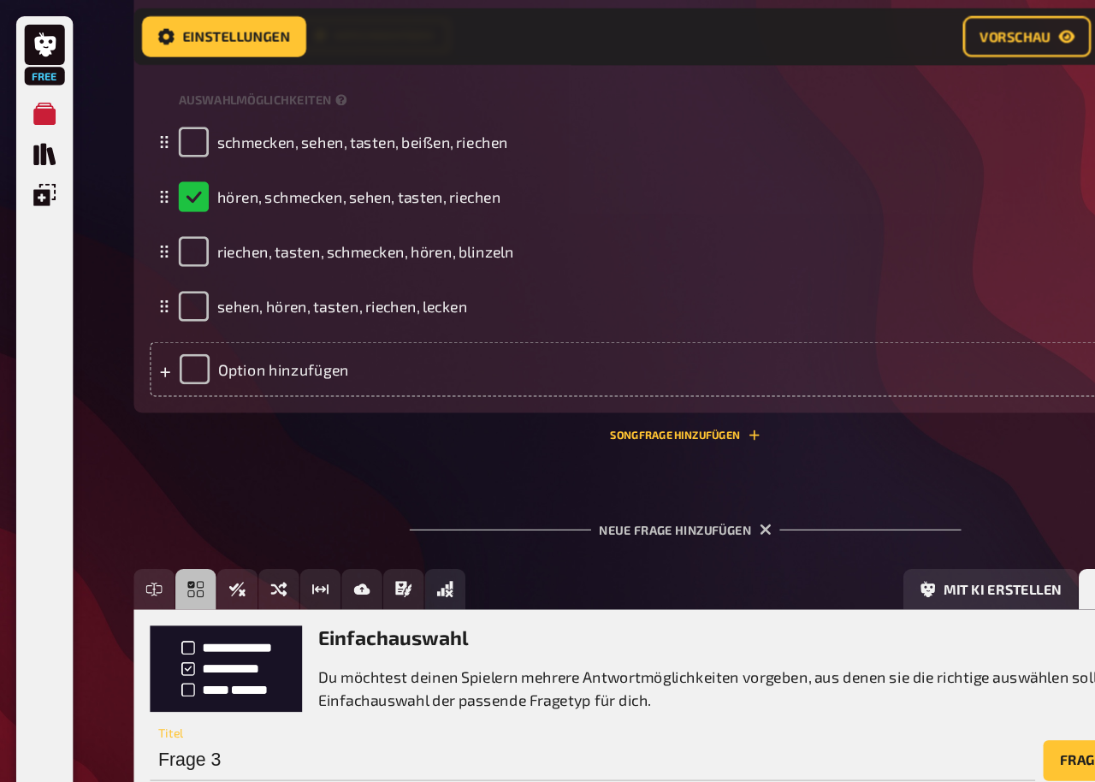
scroll to position [0, 0]
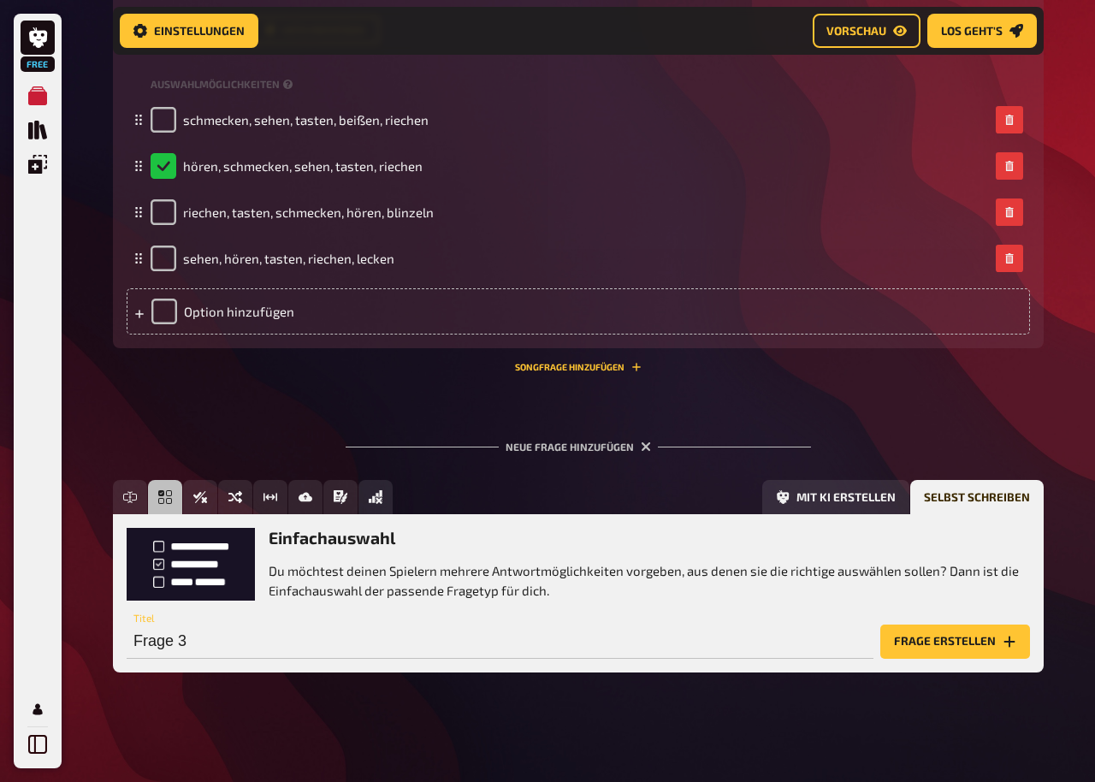
click at [182, 496] on span "Einfachauswahl" at bounding box center [182, 498] width 0 height 12
click at [651, 442] on icon "button" at bounding box center [646, 446] width 10 height 10
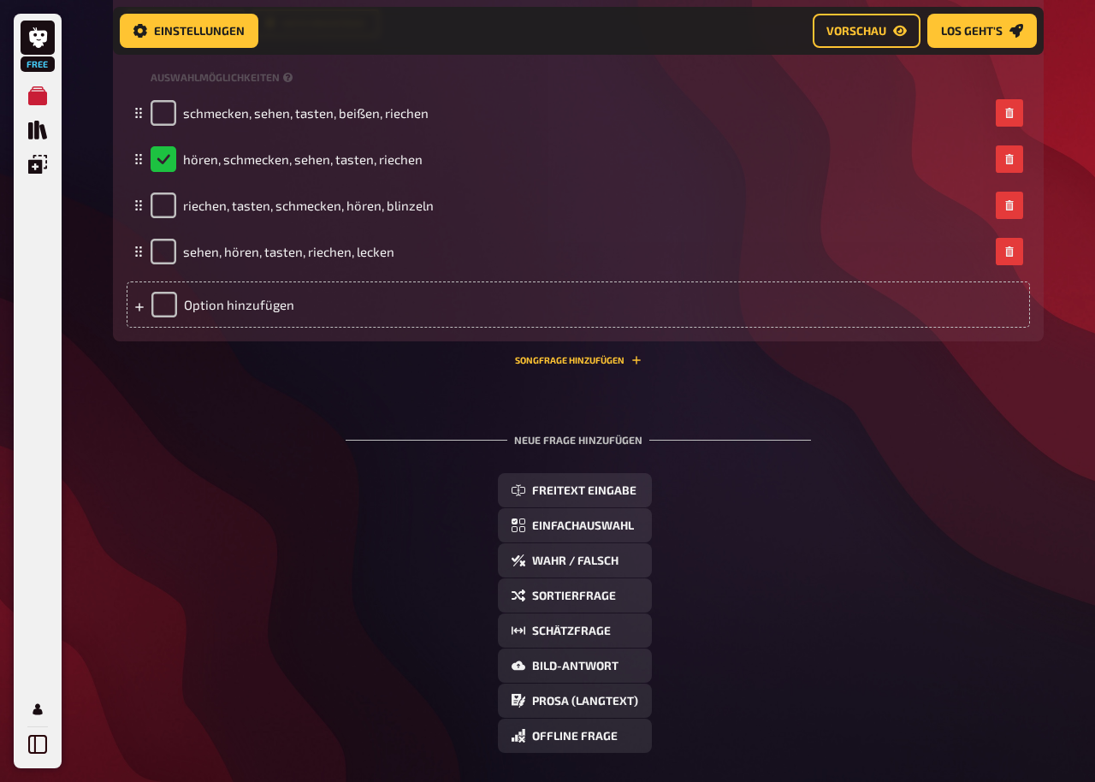
click at [584, 604] on span "Bild-Antwort" at bounding box center [575, 666] width 86 height 12
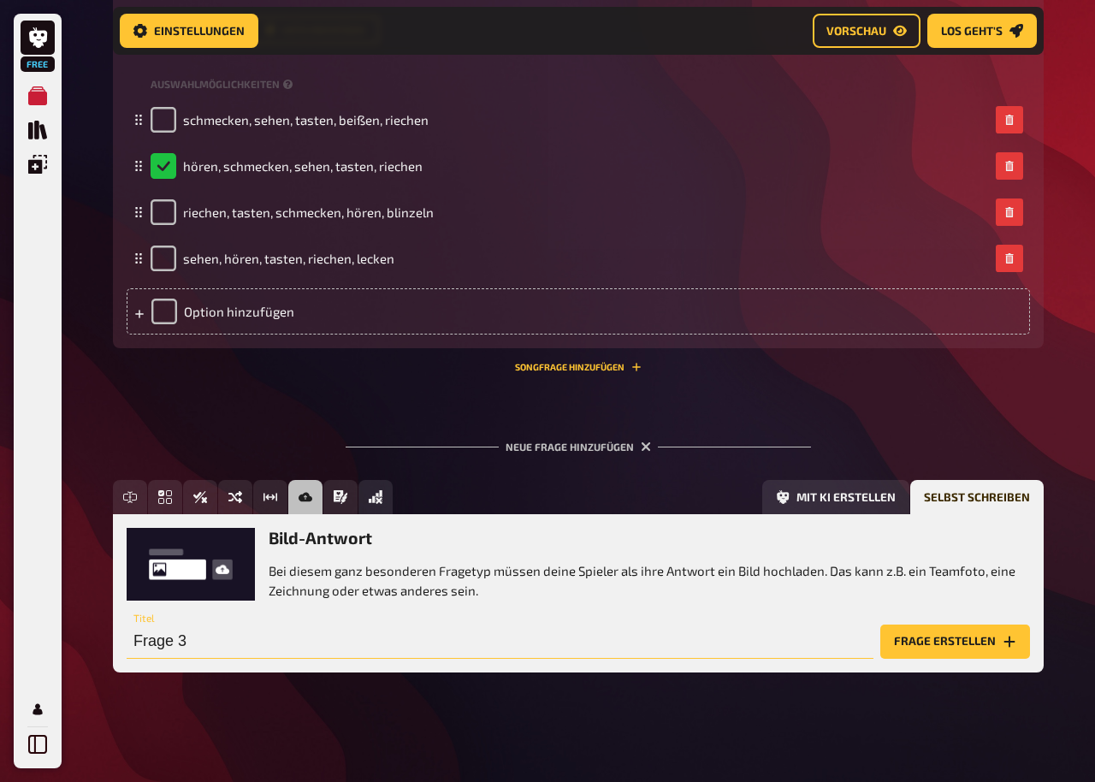
click at [657, 604] on input "Frage 3" at bounding box center [500, 641] width 747 height 34
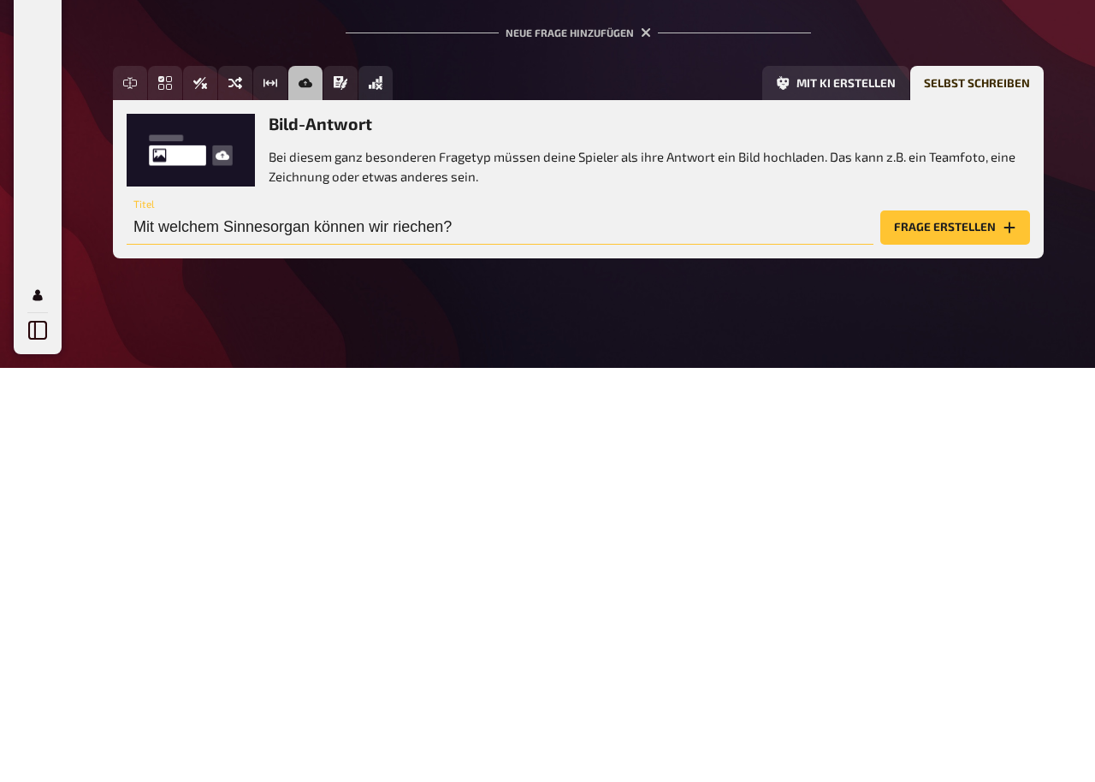
type input "Mit welchem Sinnesorgan können wir riechen?"
click at [923, 604] on button "Frage erstellen" at bounding box center [955, 641] width 150 height 34
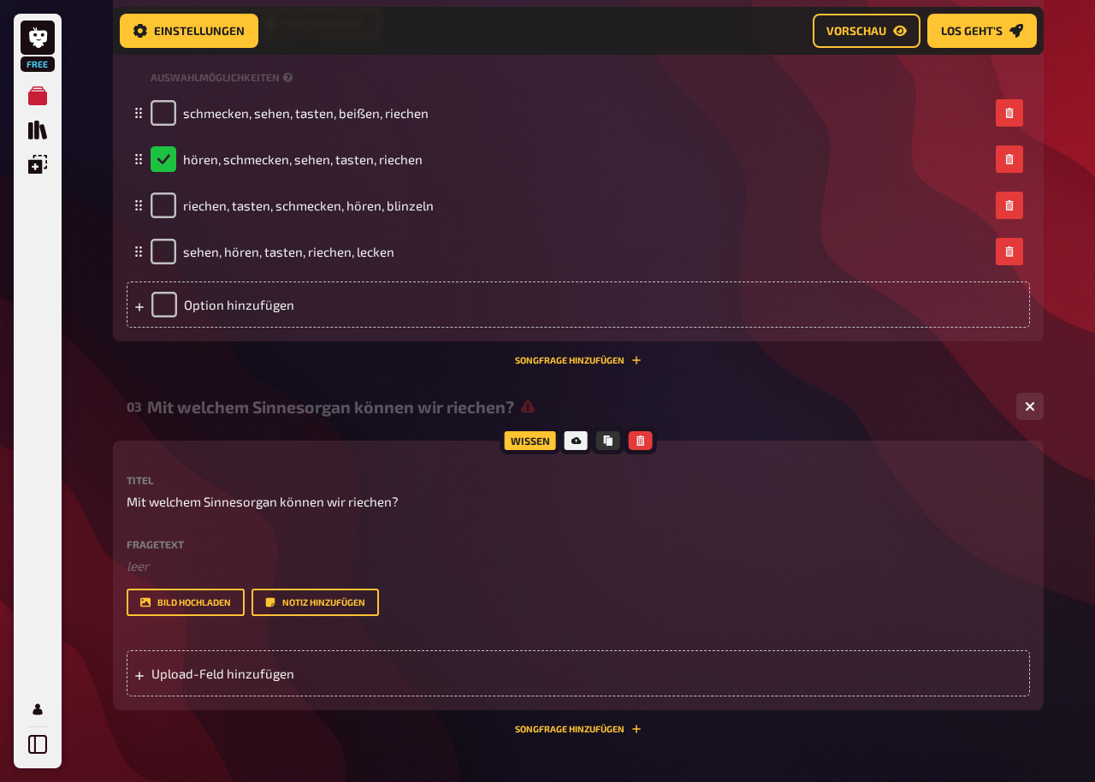
scroll to position [0, -1]
click at [151, 604] on span "Upload-Feld hinzufügen" at bounding box center [284, 672] width 266 height 15
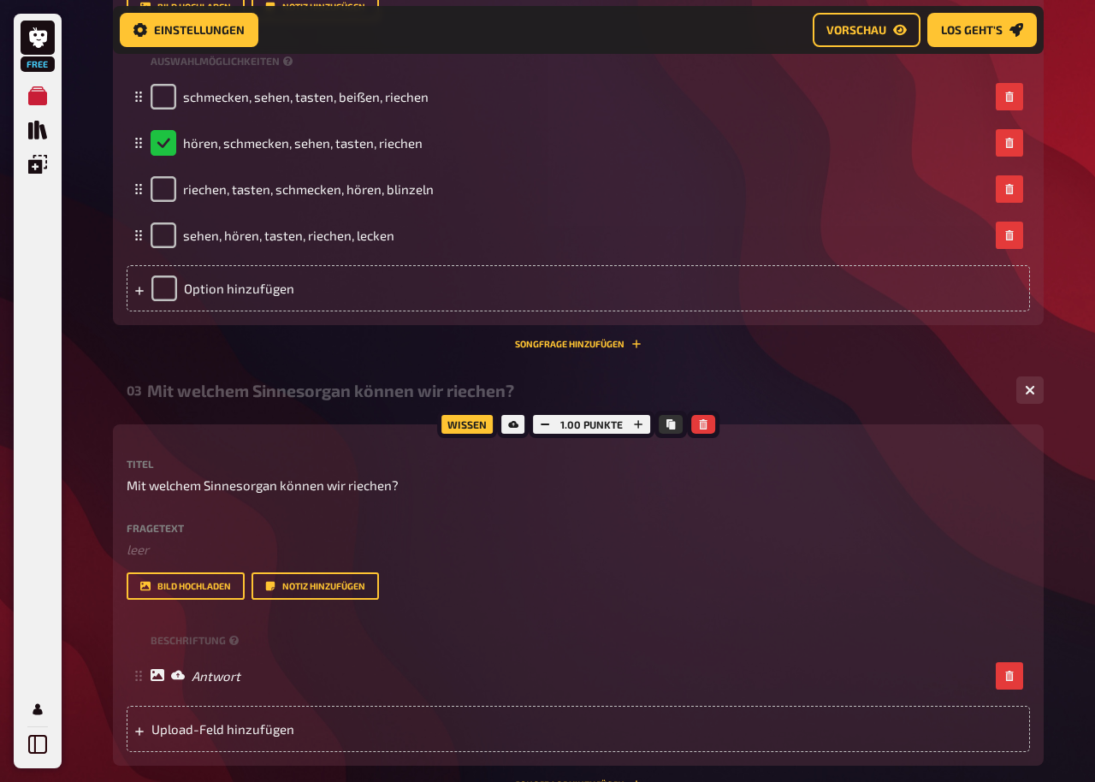
scroll to position [1198, 0]
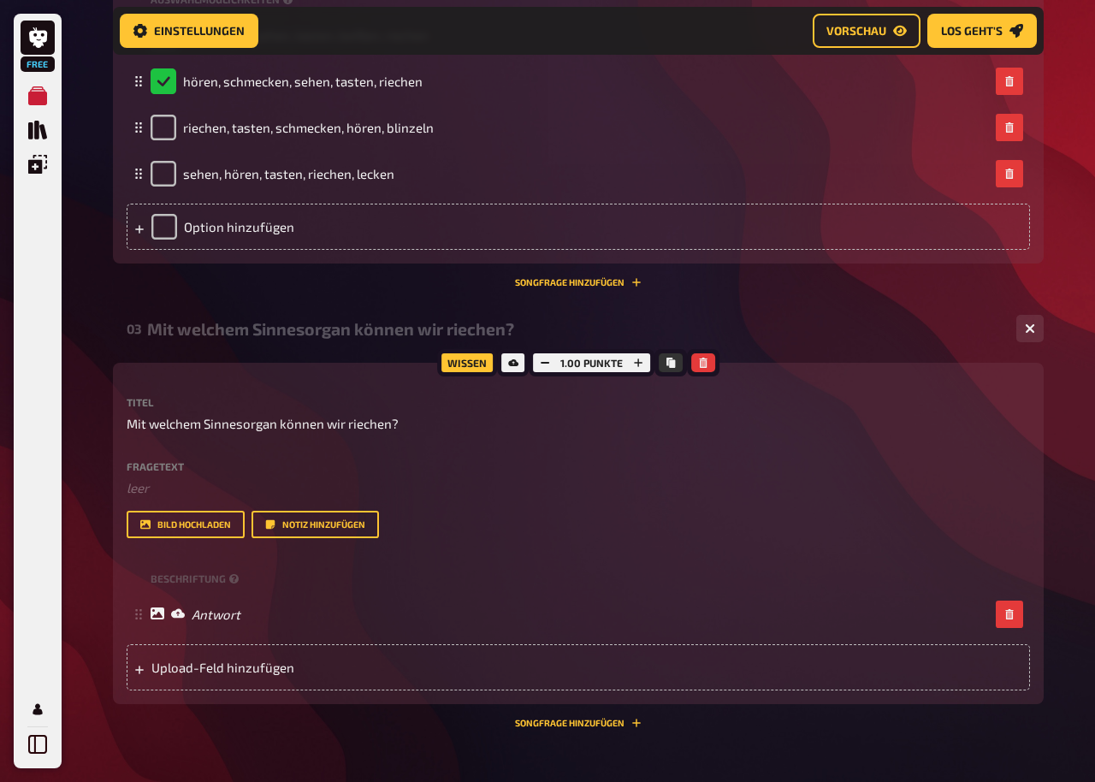
click at [141, 604] on icon at bounding box center [139, 670] width 10 height 10
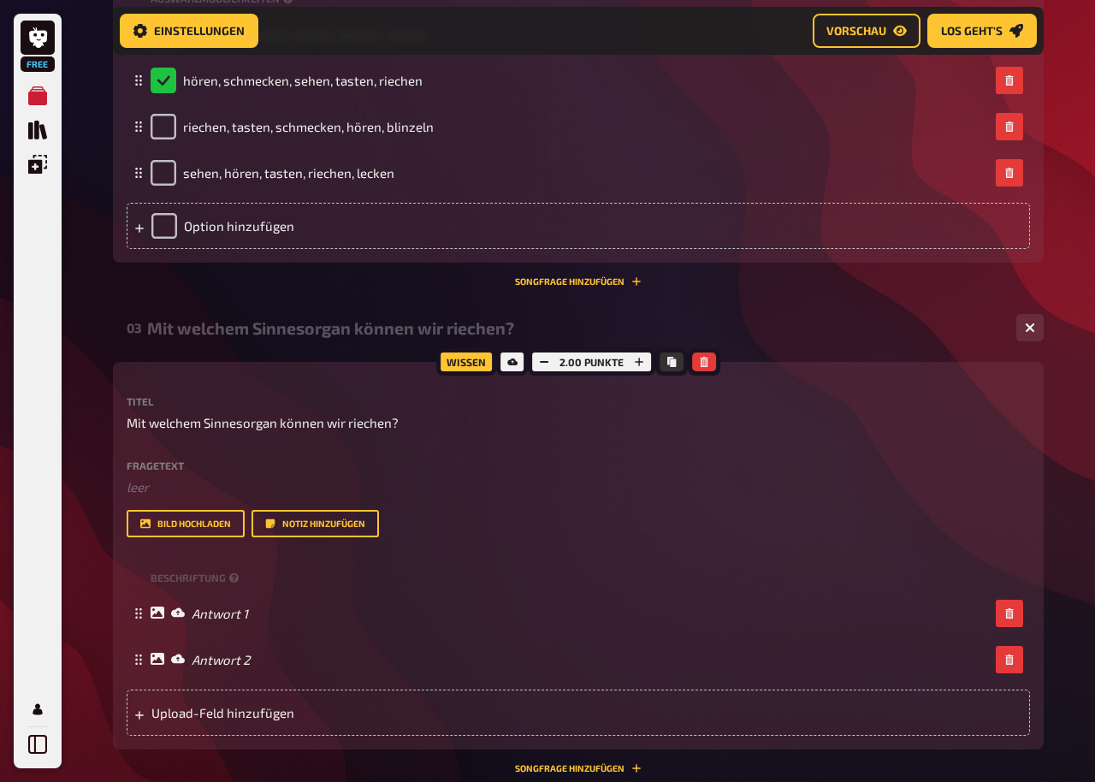
click at [151, 604] on div "Upload-Feld hinzufügen" at bounding box center [578, 712] width 903 height 46
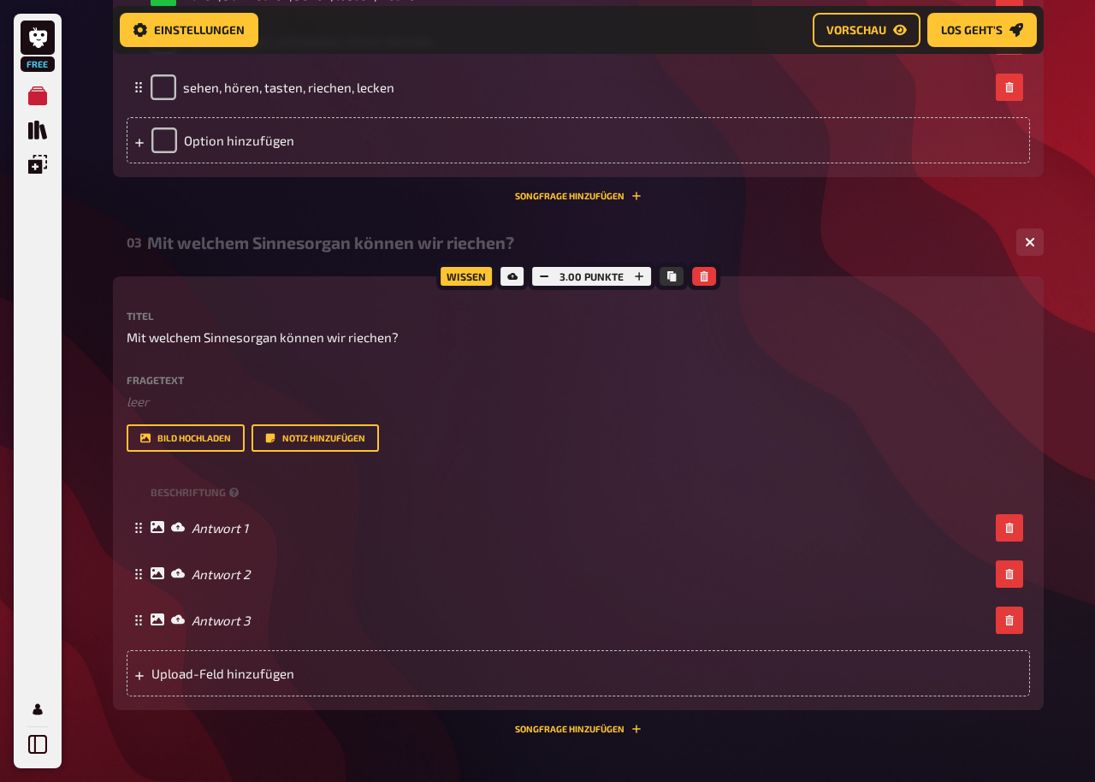
click at [143, 604] on icon at bounding box center [139, 675] width 9 height 9
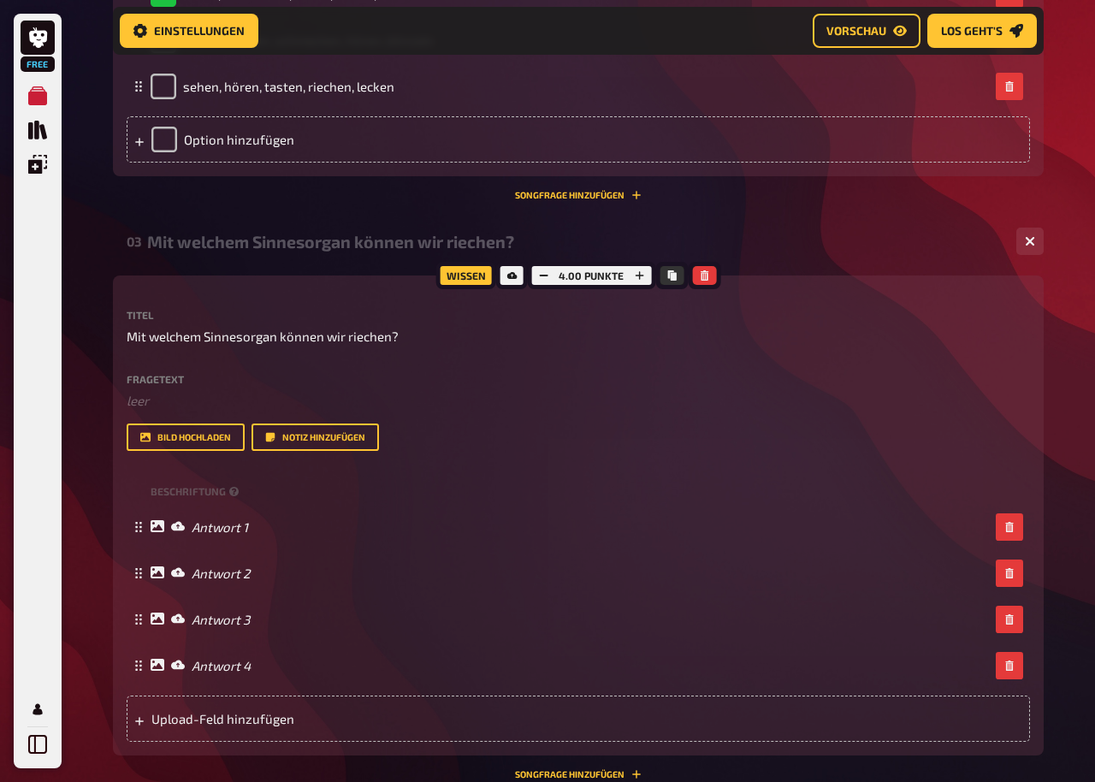
click at [179, 524] on div "Antwort 1" at bounding box center [578, 527] width 903 height 46
click at [187, 535] on div "Antwort 1" at bounding box center [200, 526] width 98 height 15
click at [148, 533] on div "Antwort 1" at bounding box center [578, 527] width 903 height 46
click at [157, 530] on icon at bounding box center [158, 526] width 14 height 12
click at [179, 532] on icon at bounding box center [178, 526] width 14 height 14
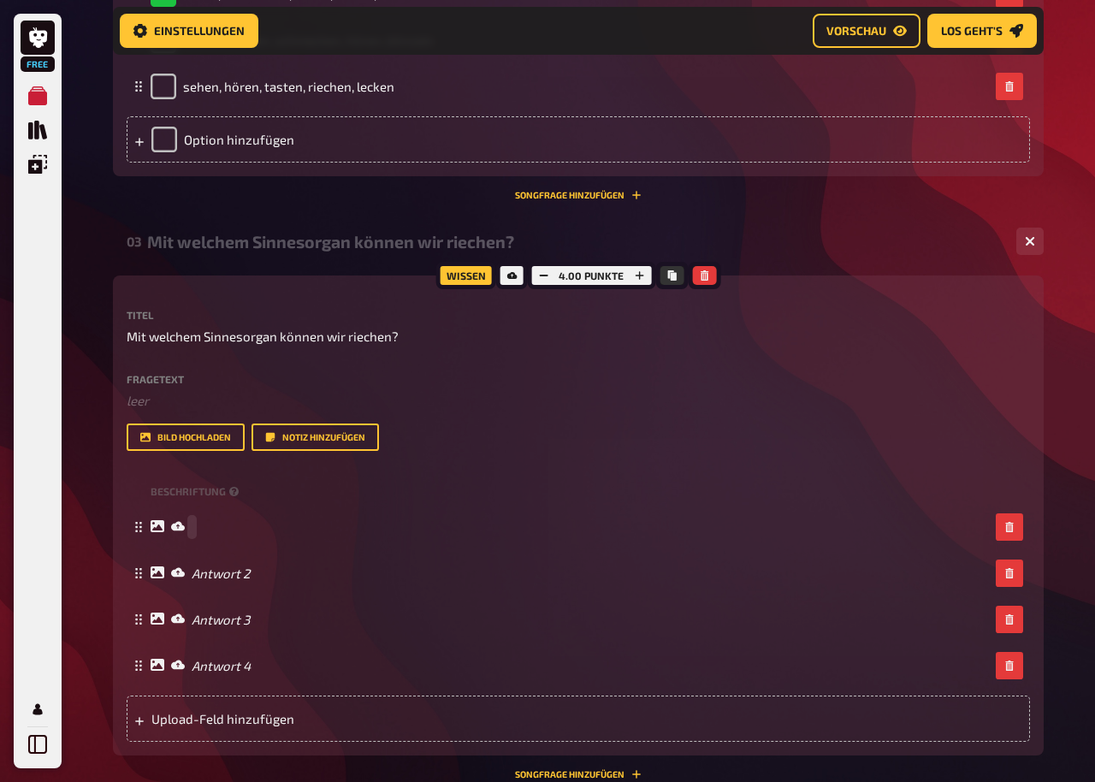
scroll to position [1285, 0]
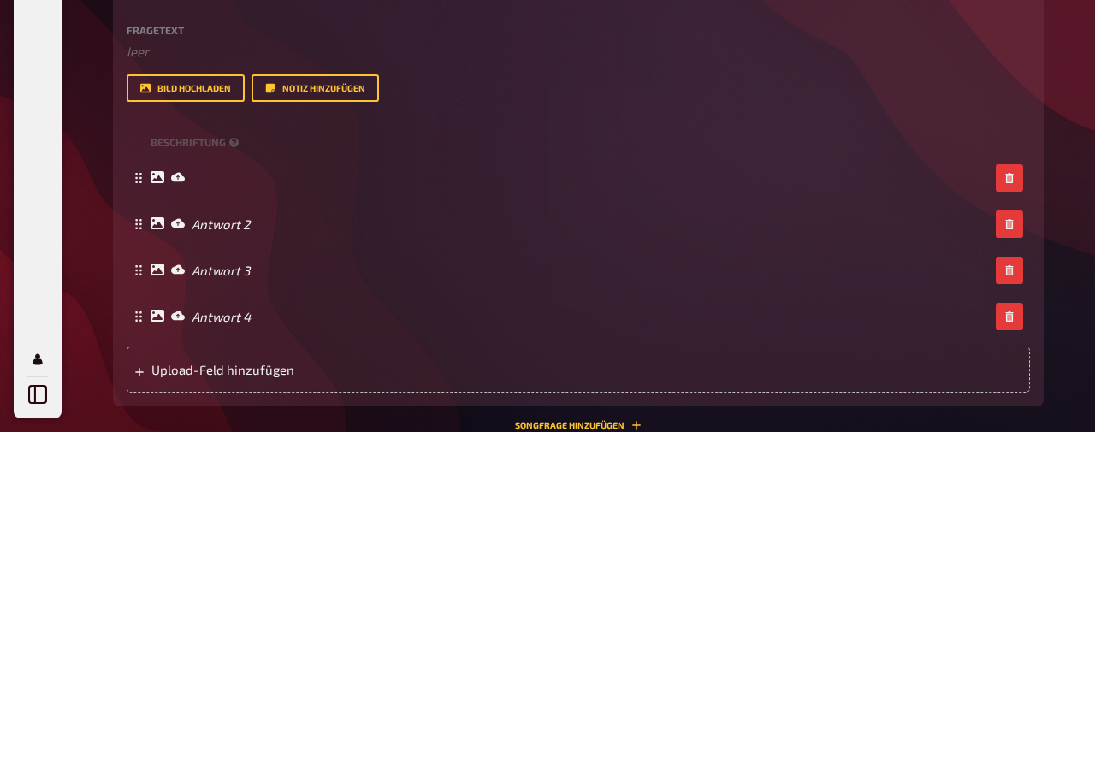
click at [172, 523] on icon at bounding box center [178, 527] width 14 height 9
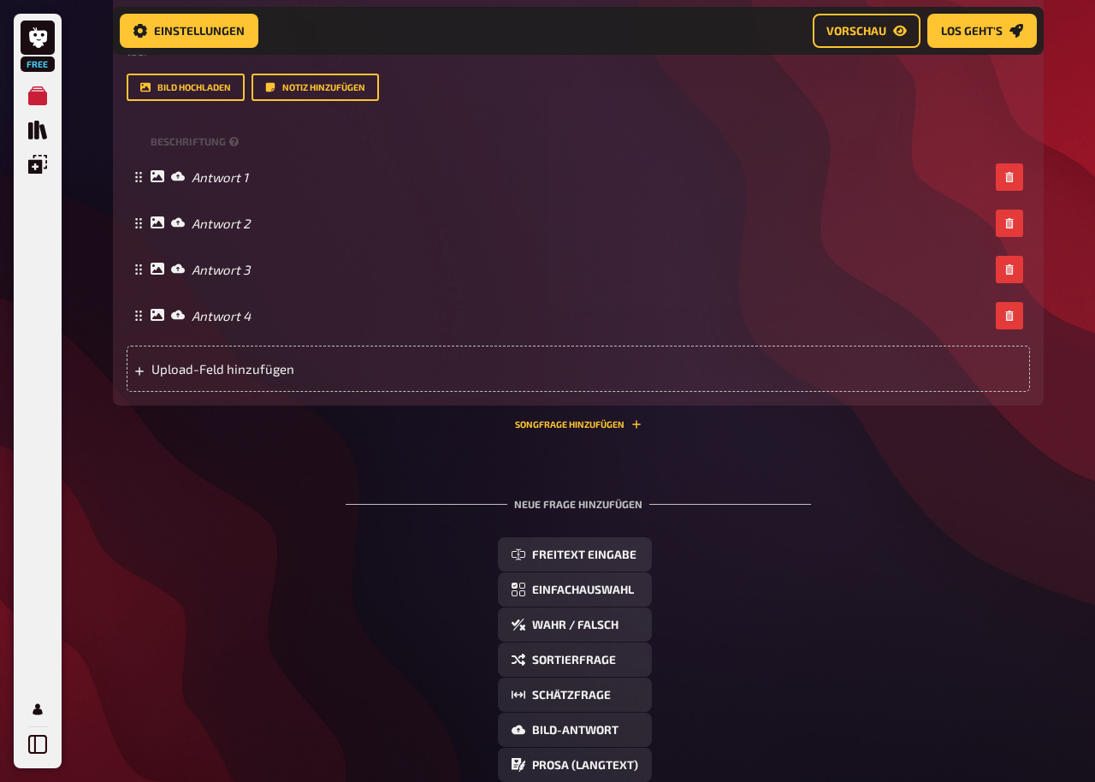
click at [135, 182] on icon at bounding box center [138, 177] width 10 height 10
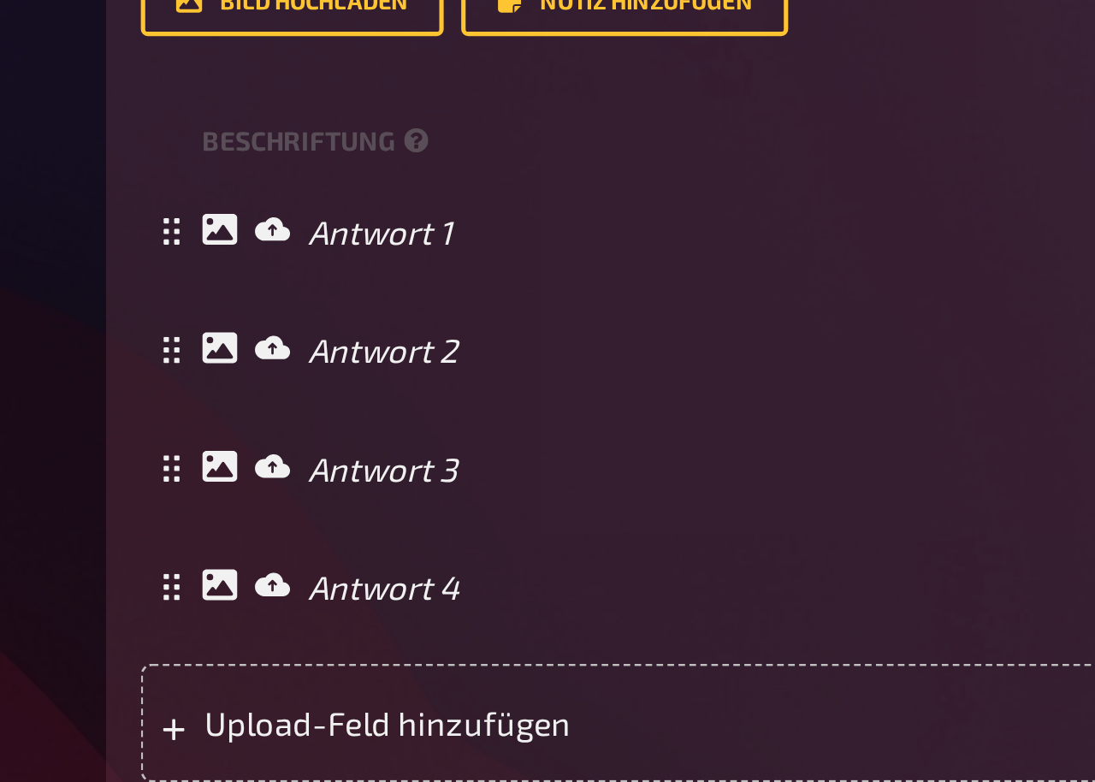
click at [171, 173] on icon at bounding box center [178, 177] width 14 height 9
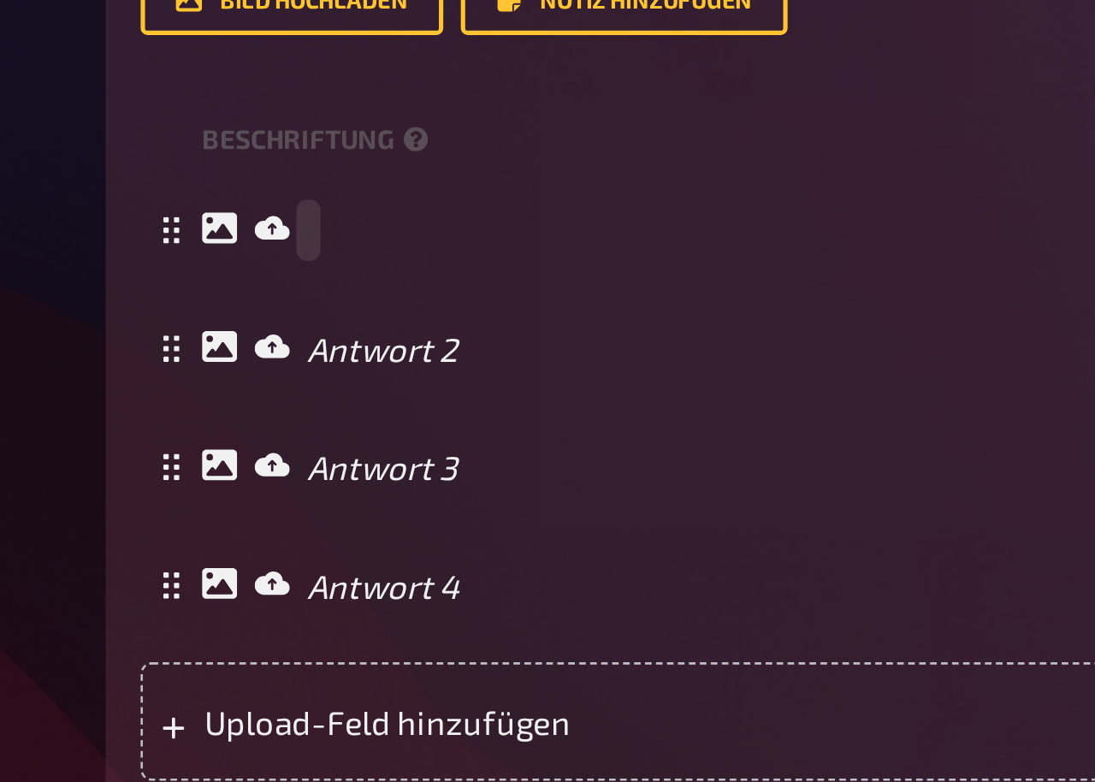
click at [192, 170] on span at bounding box center [192, 177] width 1 height 15
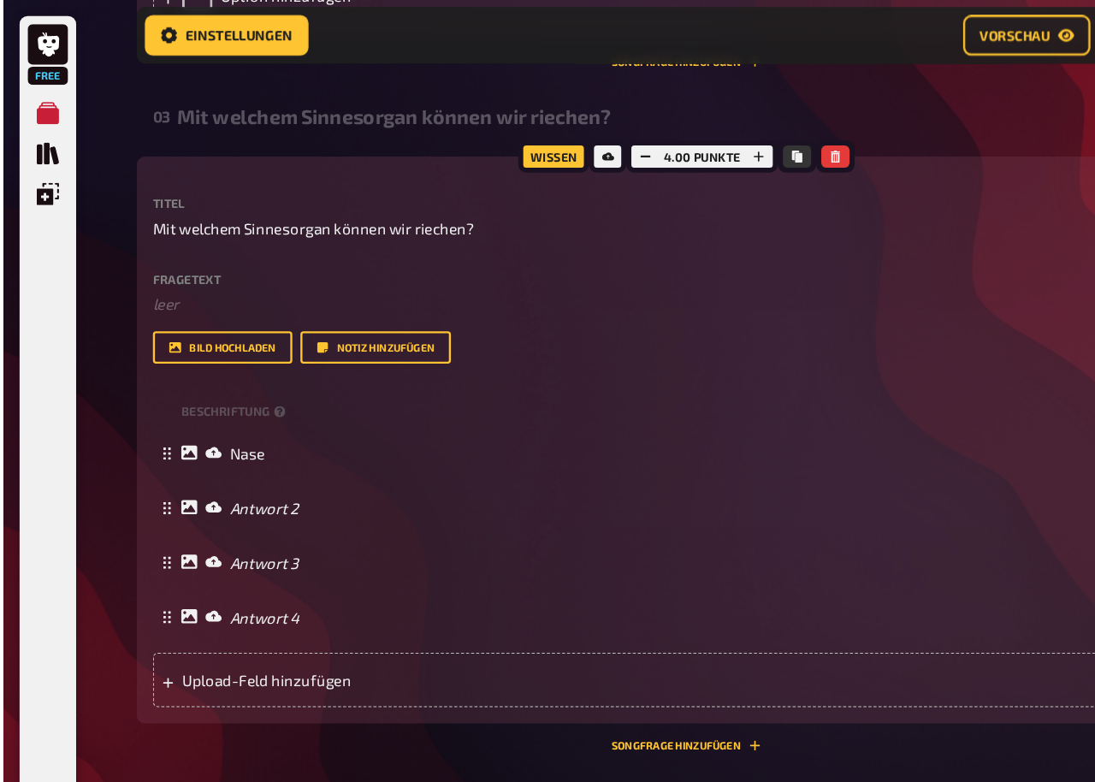
scroll to position [1396, 0]
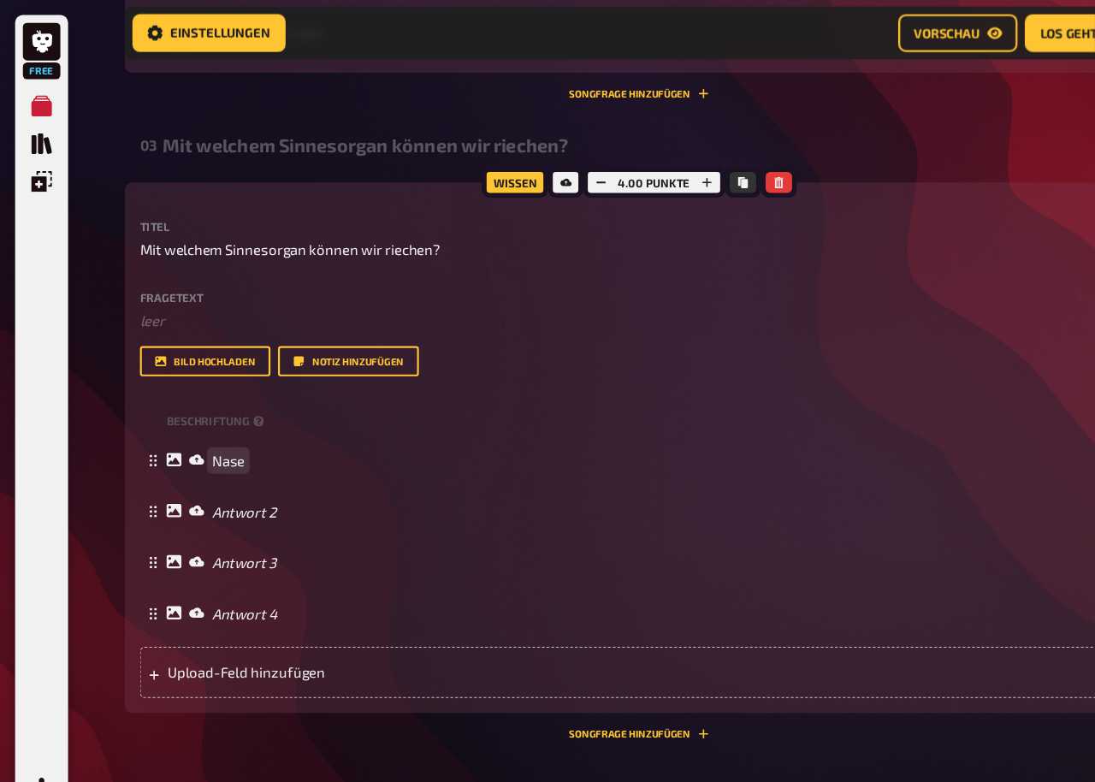
click at [190, 401] on div "Nase" at bounding box center [578, 416] width 903 height 46
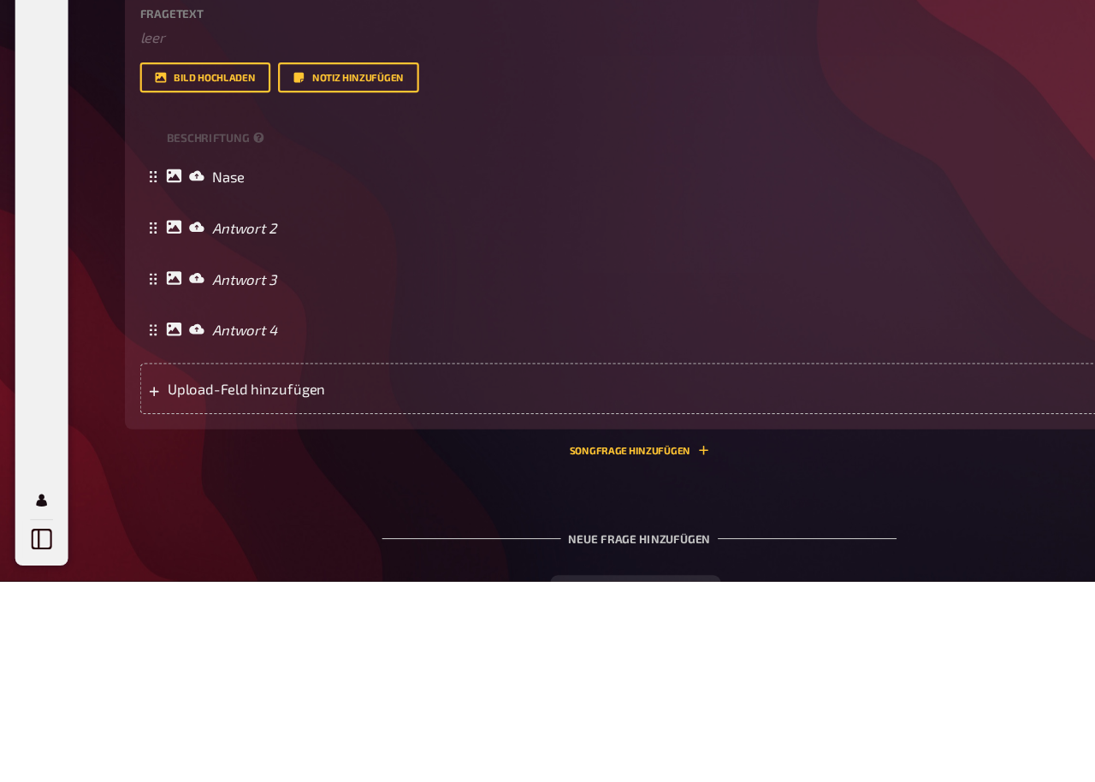
click at [180, 374] on small "Beschriftung" at bounding box center [197, 381] width 92 height 15
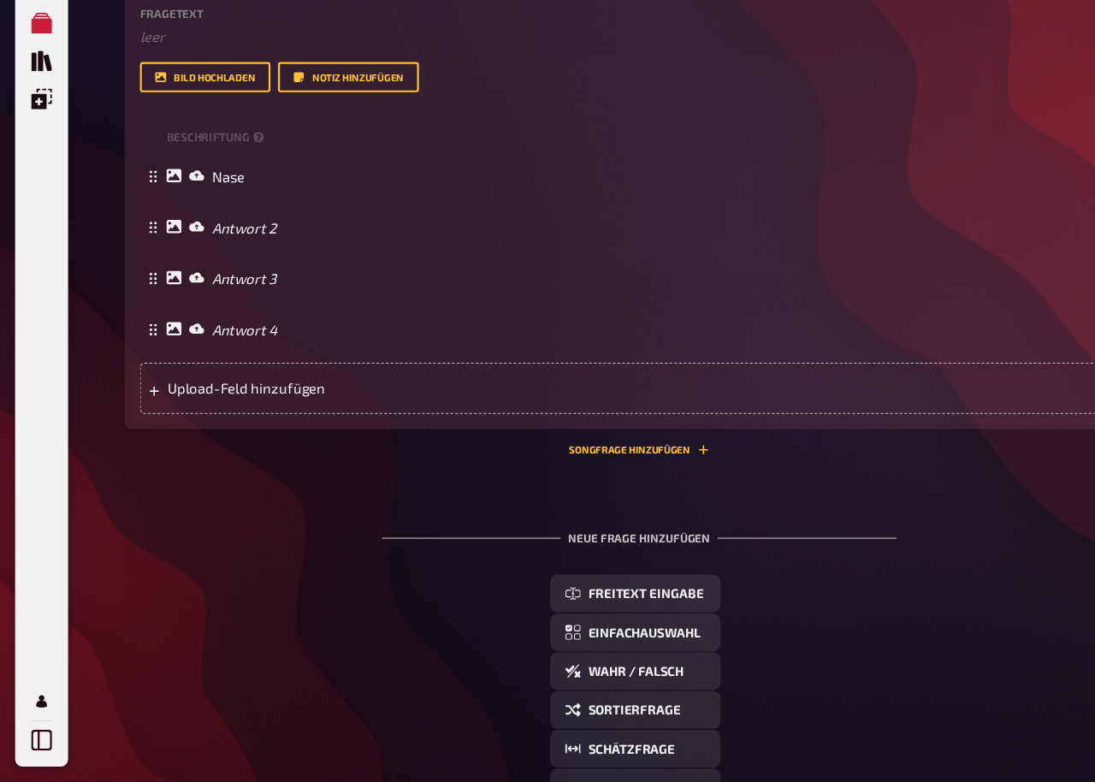
click at [197, 192] on small "Beschriftung" at bounding box center [197, 199] width 92 height 15
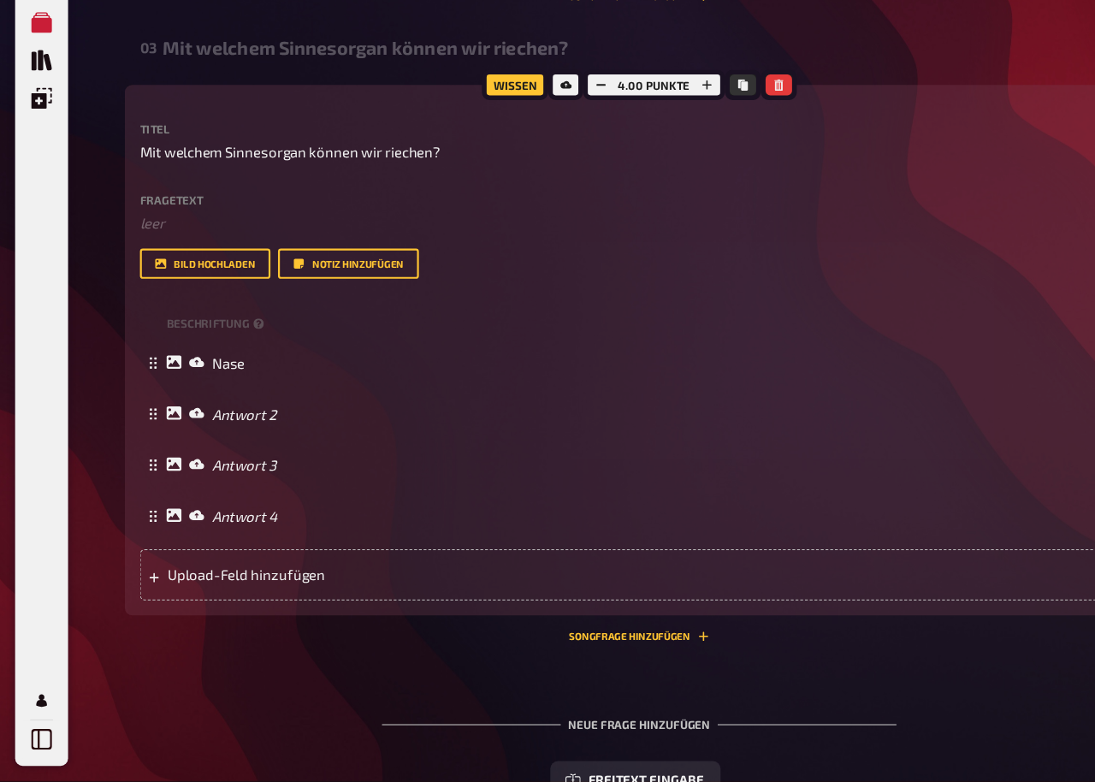
scroll to position [1409, 0]
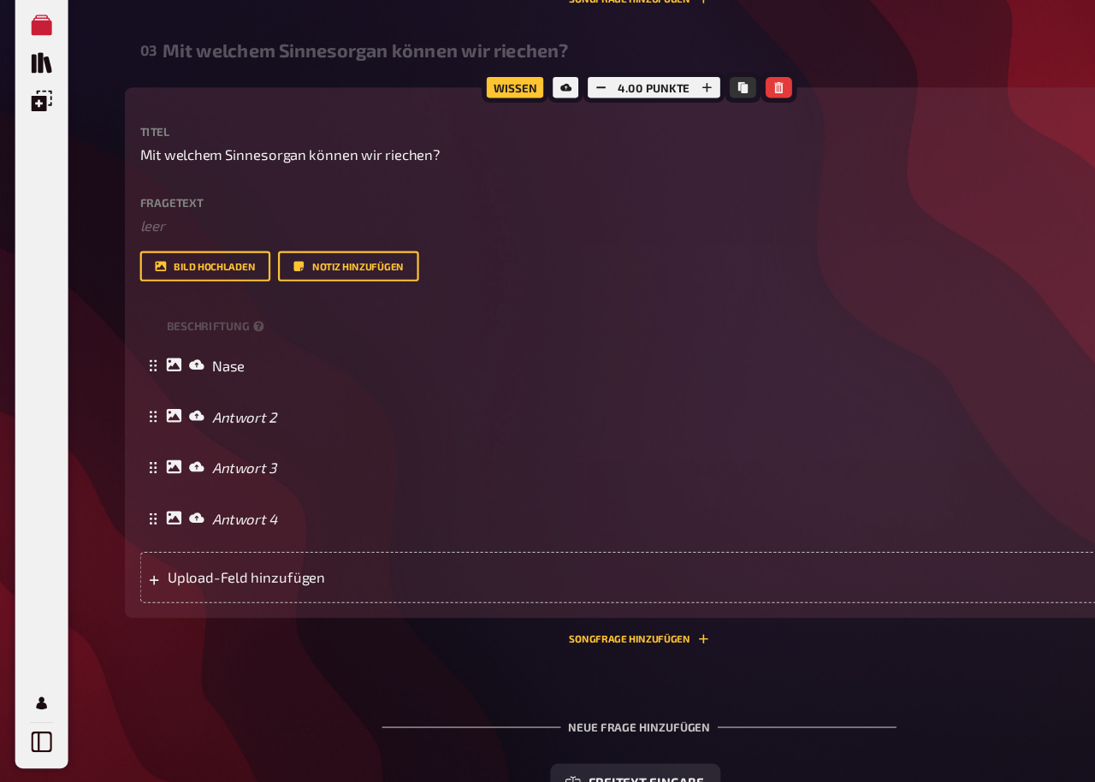
click at [139, 491] on icon at bounding box center [138, 496] width 10 height 10
click at [134, 491] on icon at bounding box center [138, 496] width 10 height 10
click at [140, 495] on rect at bounding box center [140, 496] width 2 height 2
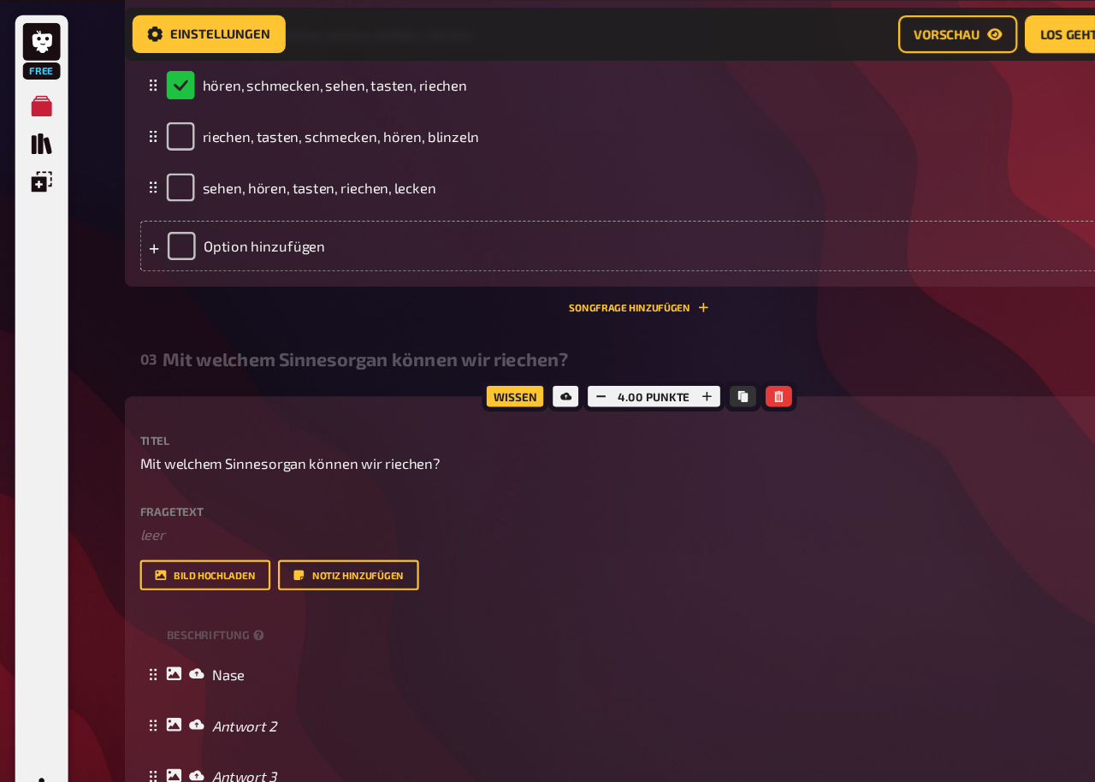
click at [708, 358] on button "button" at bounding box center [704, 358] width 24 height 19
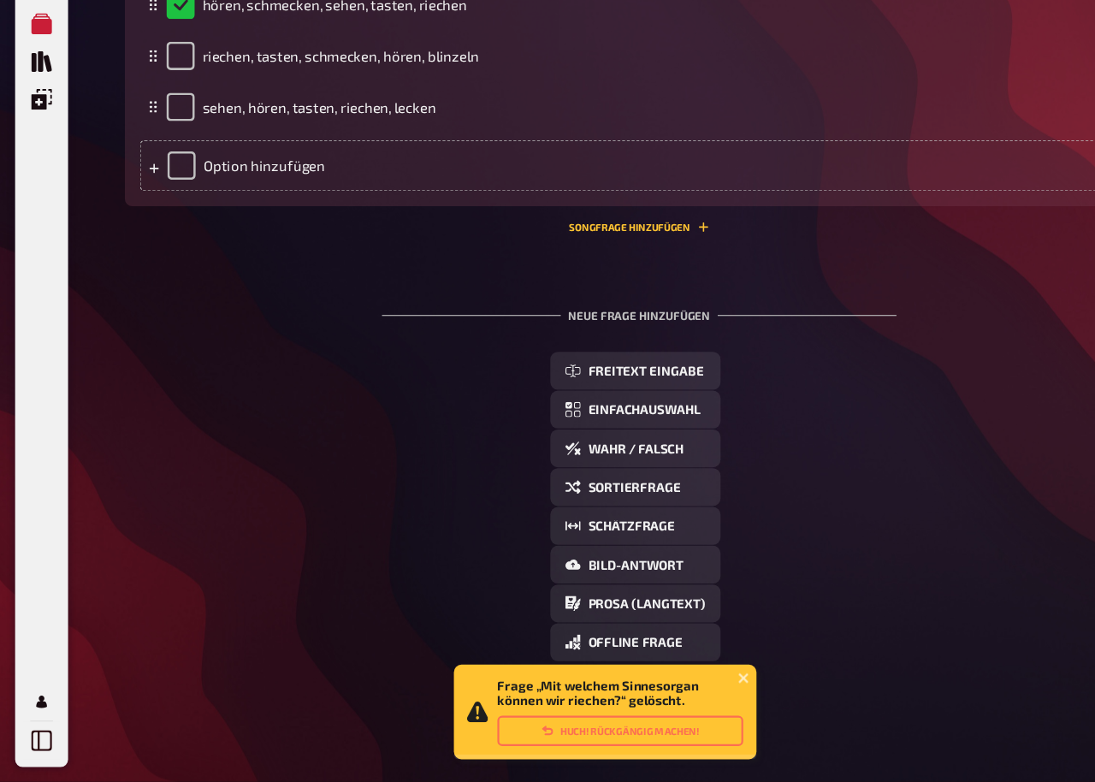
scroll to position [1209, 0]
click at [677, 604] on icon "close" at bounding box center [673, 688] width 12 height 14
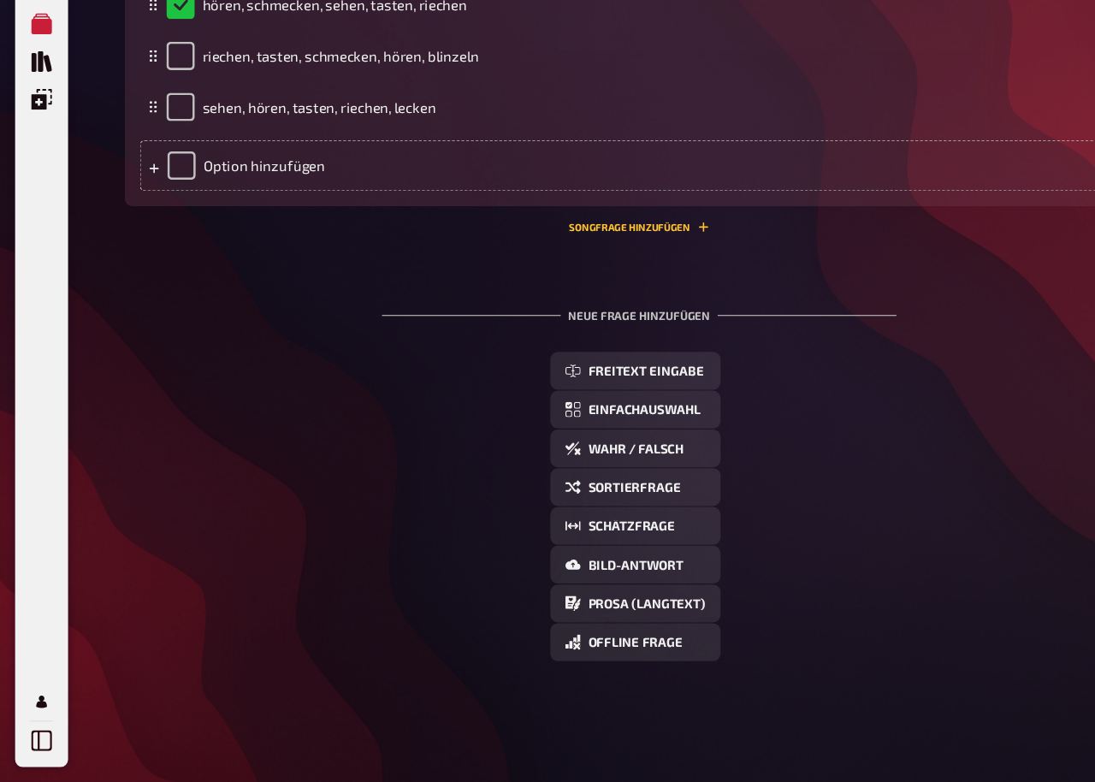
click at [613, 440] on span "Einfachauswahl" at bounding box center [583, 446] width 102 height 12
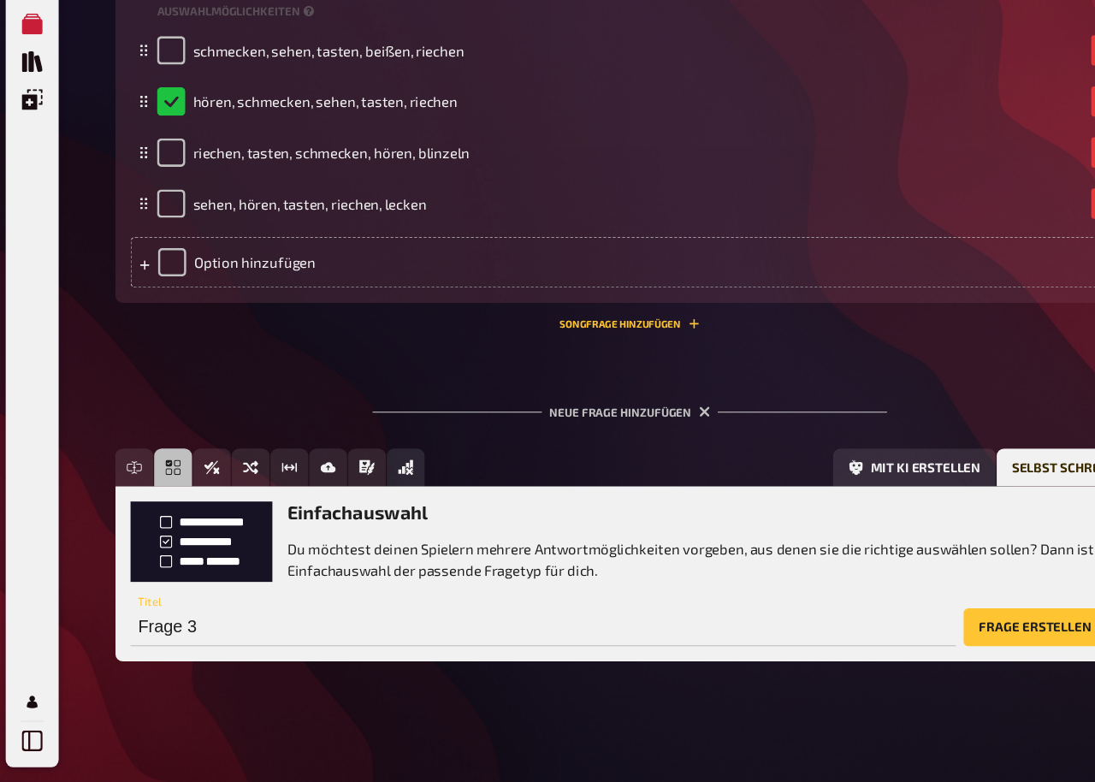
scroll to position [0, 0]
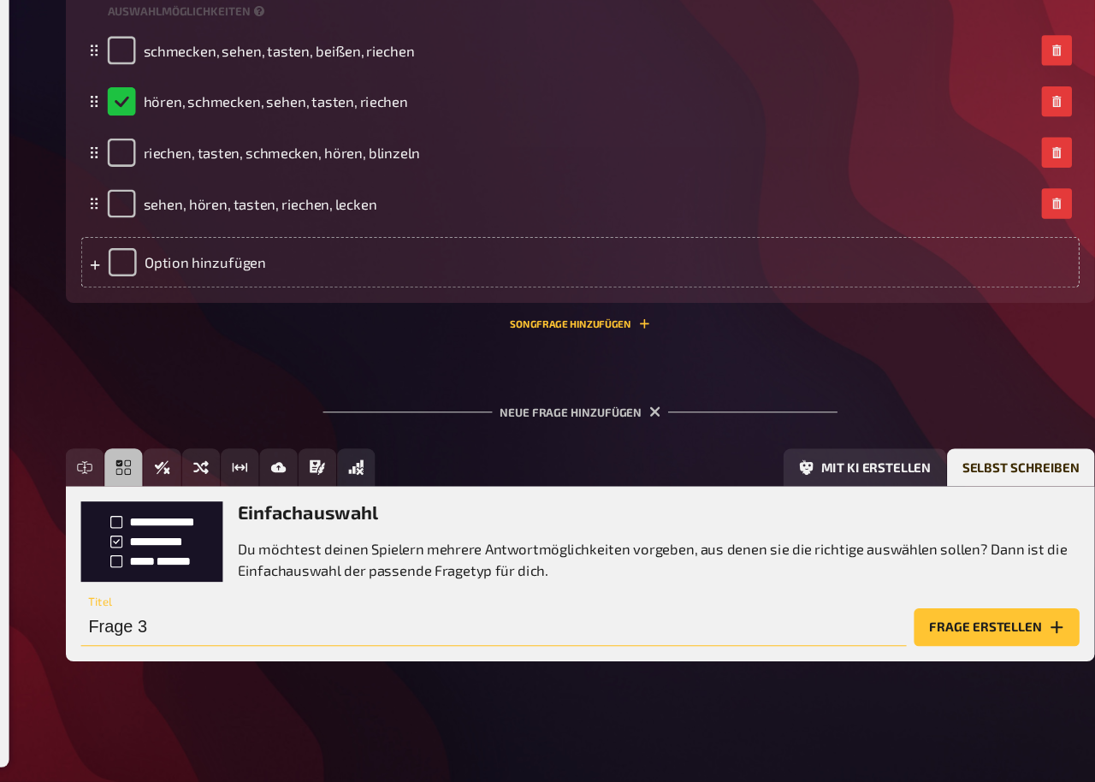
click at [536, 604] on input "Frage 3" at bounding box center [500, 641] width 747 height 34
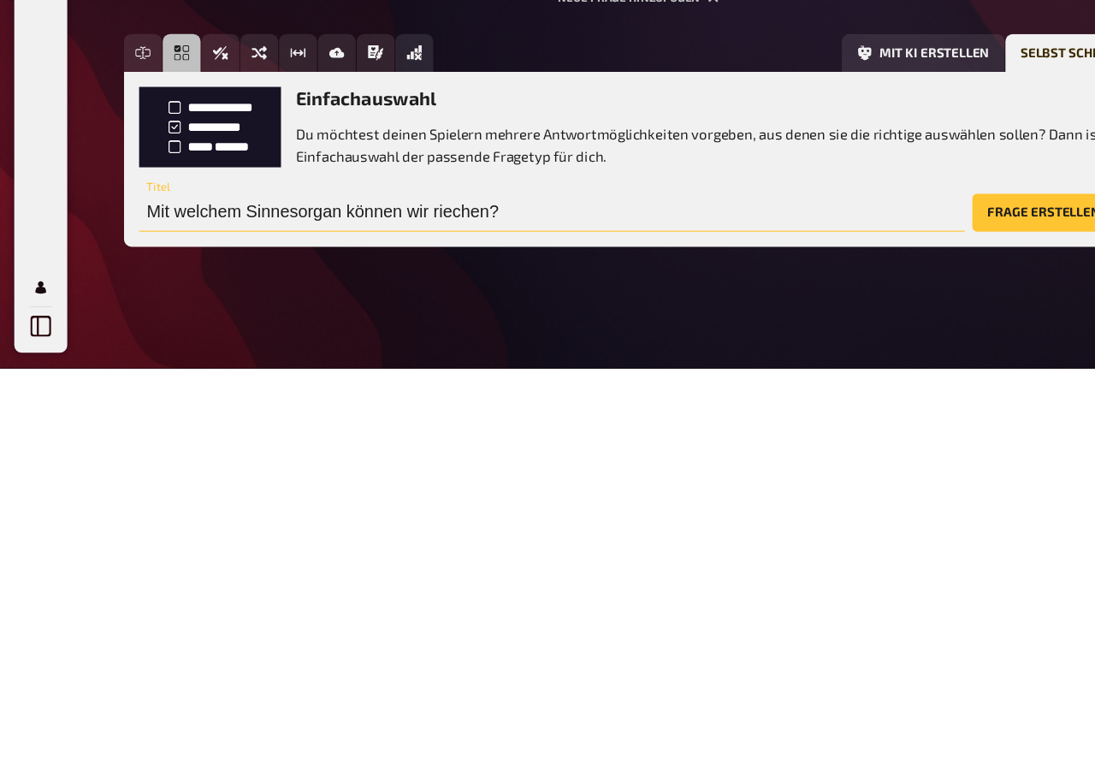
type input "Mit welchem Sinnesorgan können wir riechen?"
click at [923, 604] on button "Frage erstellen" at bounding box center [955, 641] width 150 height 34
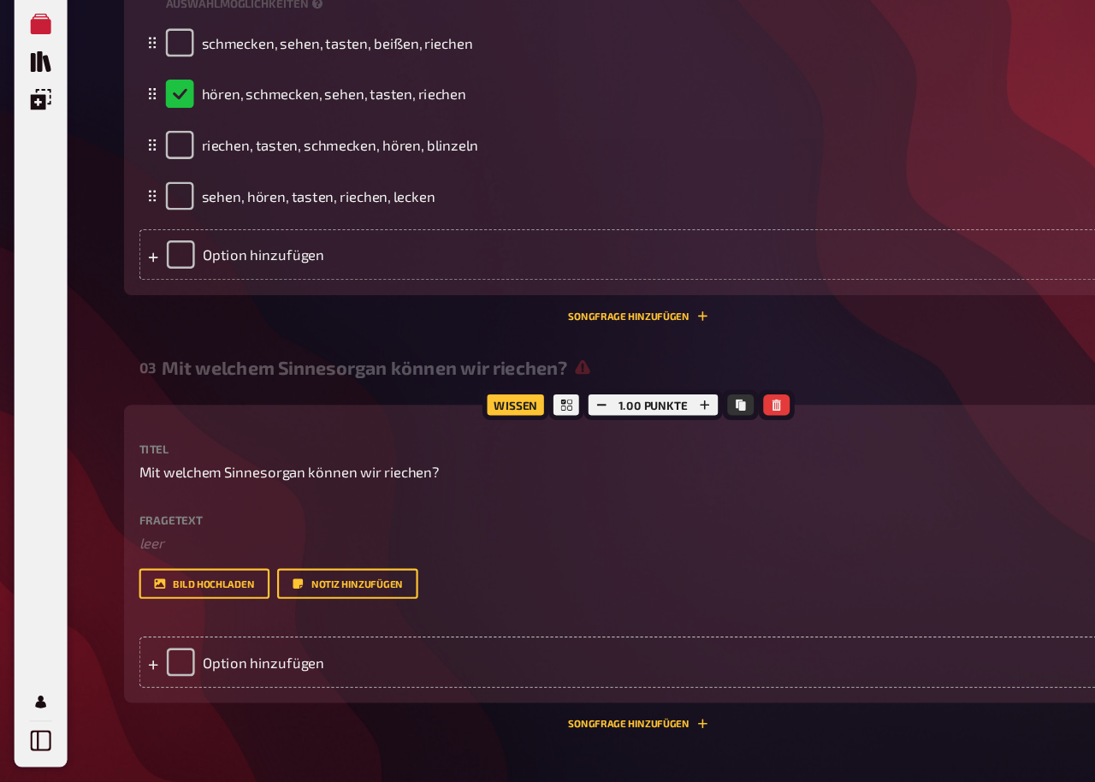
click at [225, 604] on div "Option hinzufügen" at bounding box center [578, 673] width 903 height 46
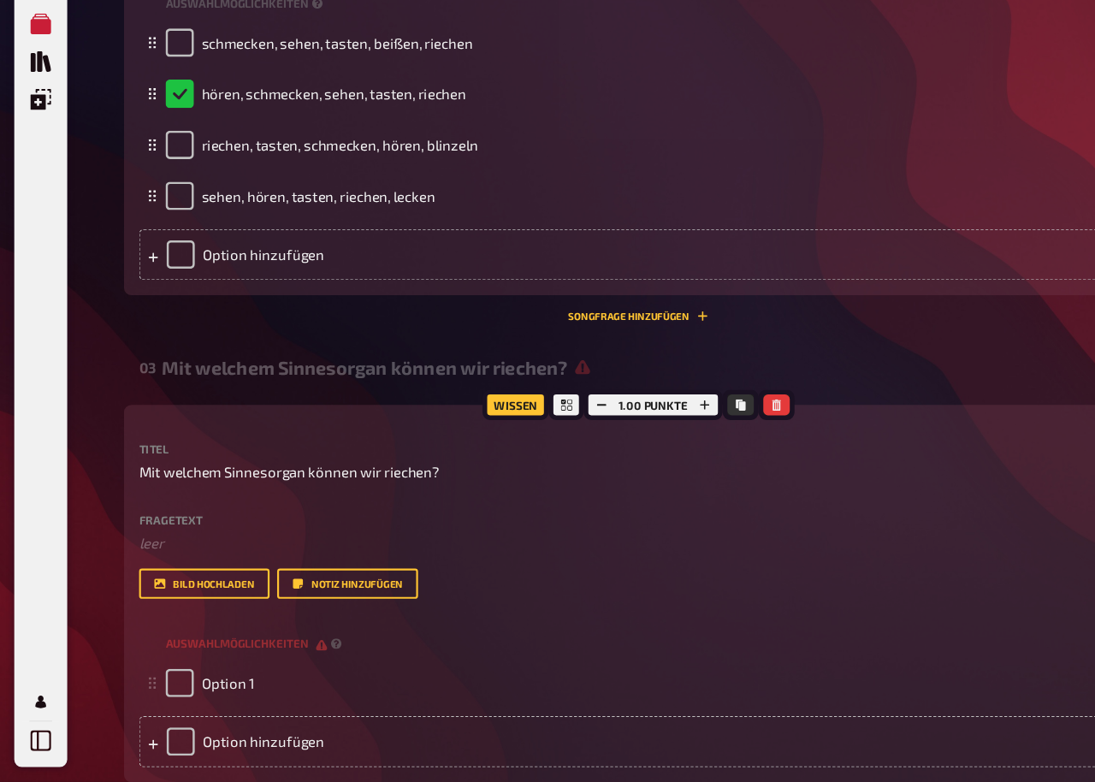
click at [210, 604] on div "Option hinzufügen" at bounding box center [578, 745] width 903 height 46
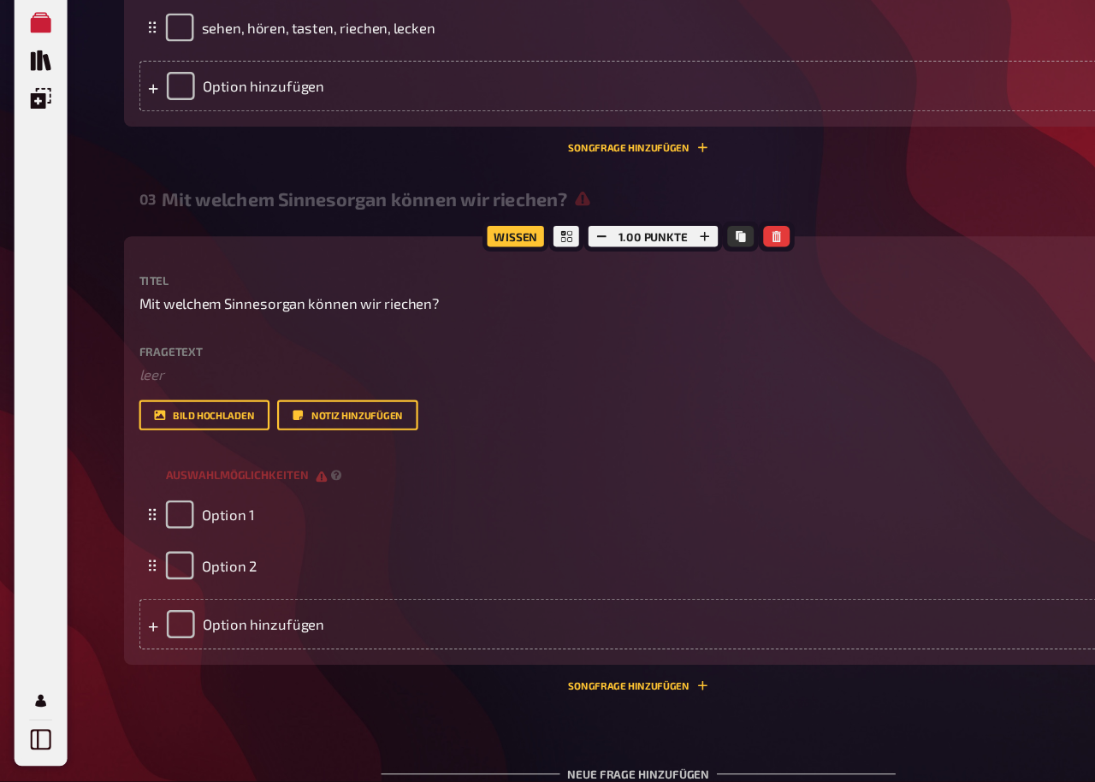
click at [213, 604] on div "Option hinzufügen" at bounding box center [578, 640] width 903 height 46
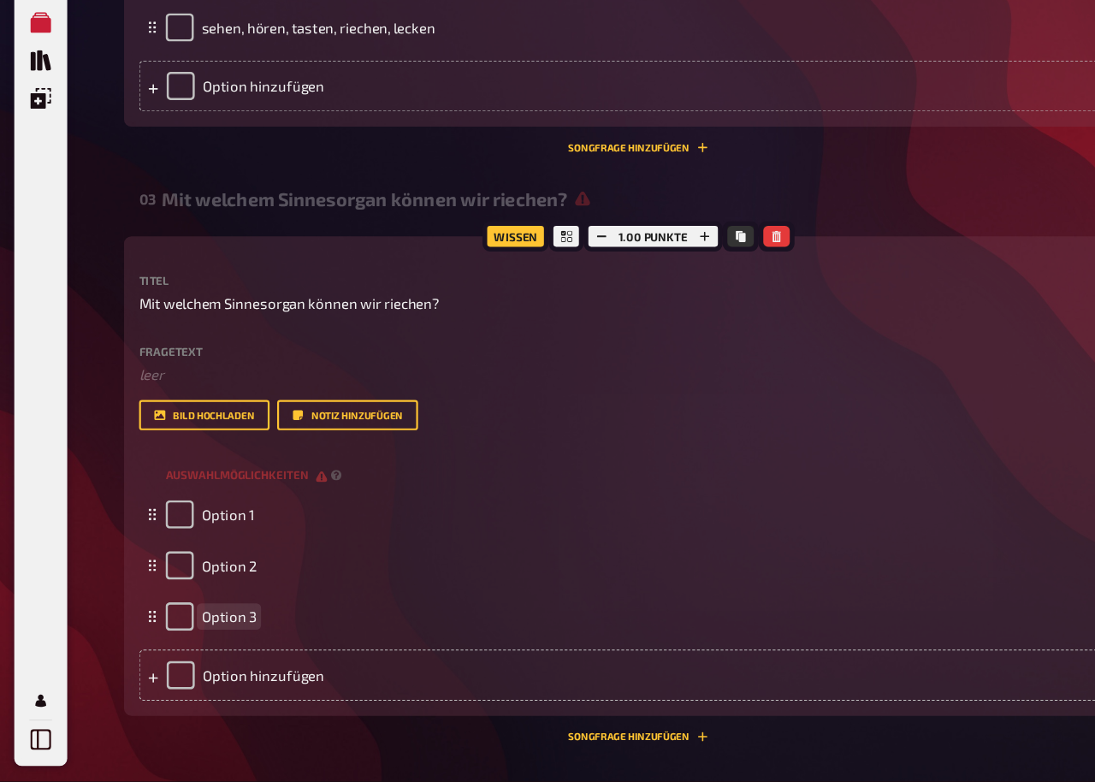
scroll to position [1273, 0]
click at [209, 604] on div "Option hinzufügen" at bounding box center [578, 685] width 903 height 46
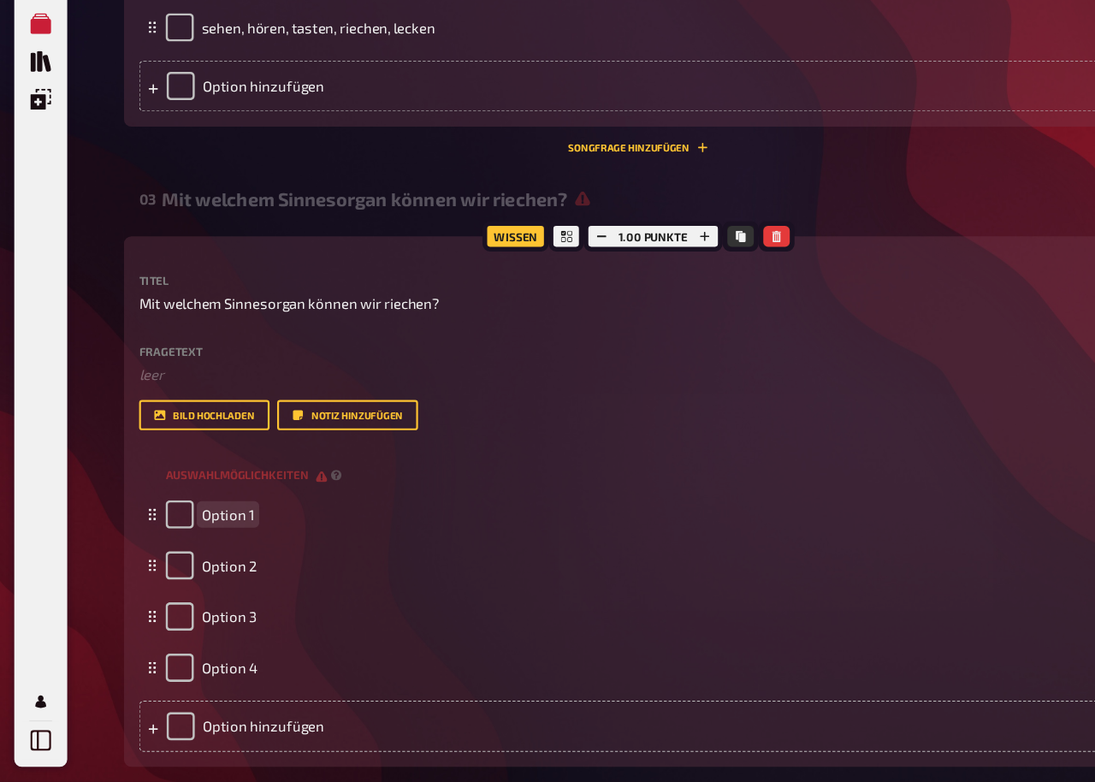
click at [208, 532] on span "Option 1" at bounding box center [207, 539] width 48 height 15
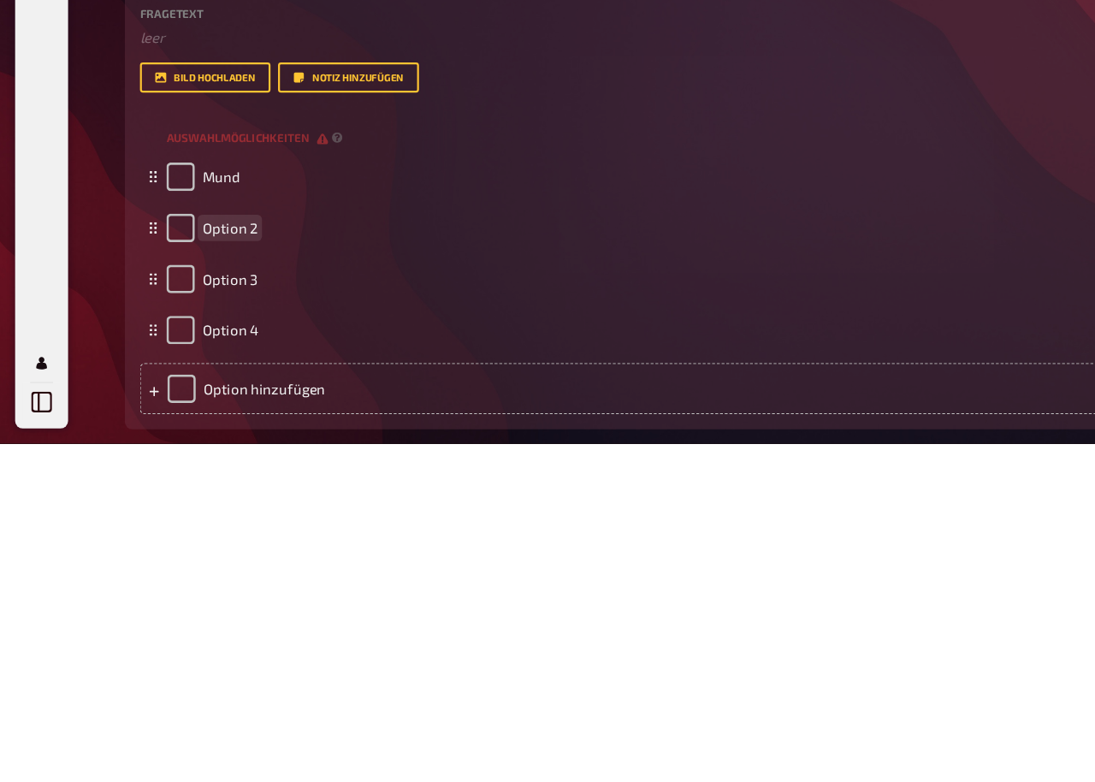
click at [197, 579] on span "Option 2" at bounding box center [208, 586] width 50 height 15
click at [218, 604] on span "Option 3" at bounding box center [208, 632] width 50 height 15
click at [207, 604] on span "Option 4" at bounding box center [208, 678] width 50 height 15
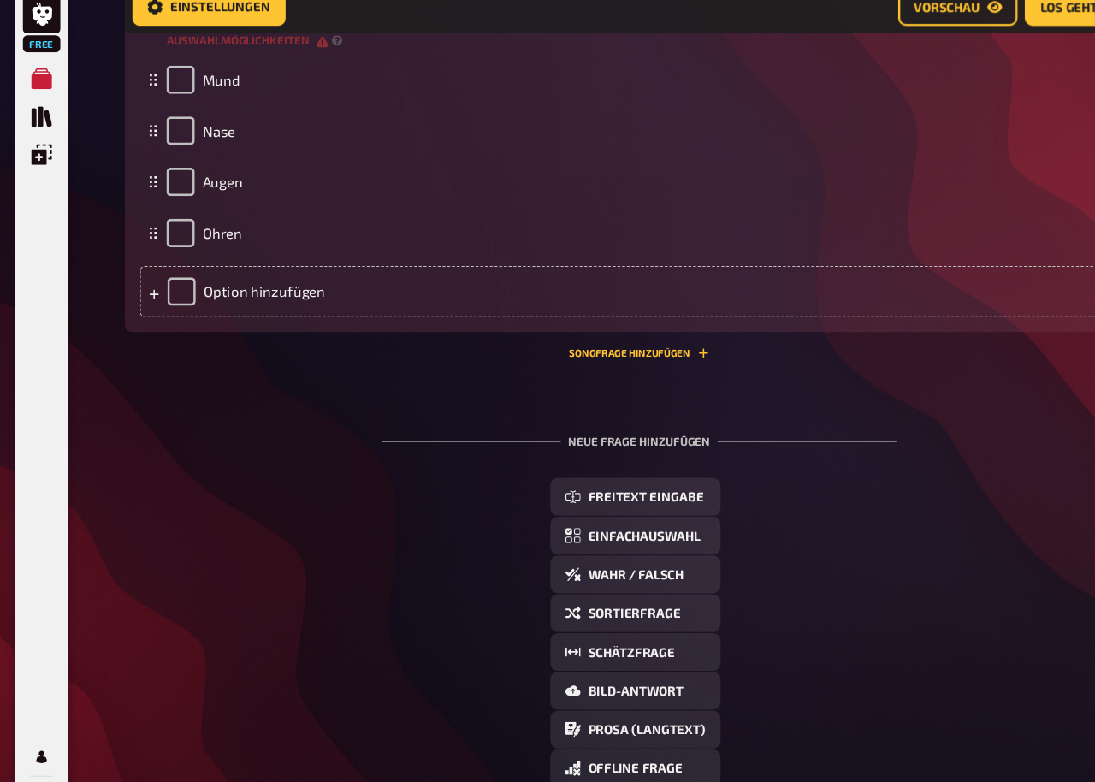
scroll to position [1684, 0]
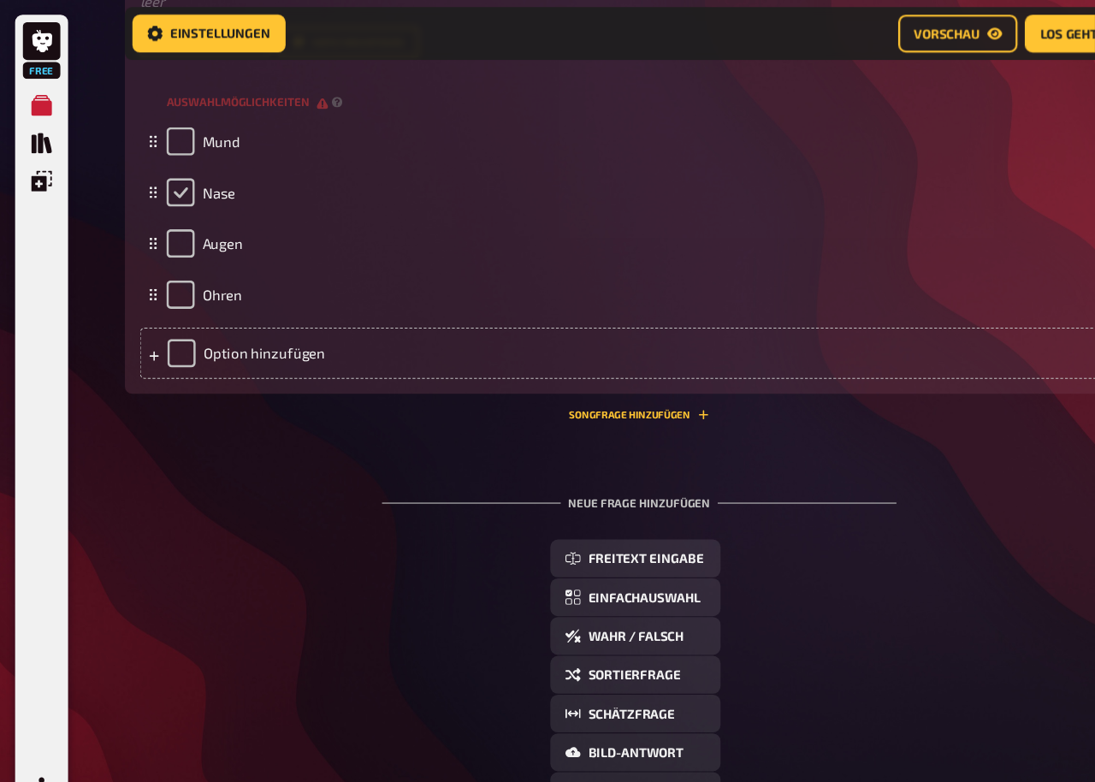
click at [158, 185] on input "checkbox" at bounding box center [164, 175] width 26 height 26
checkbox input "true"
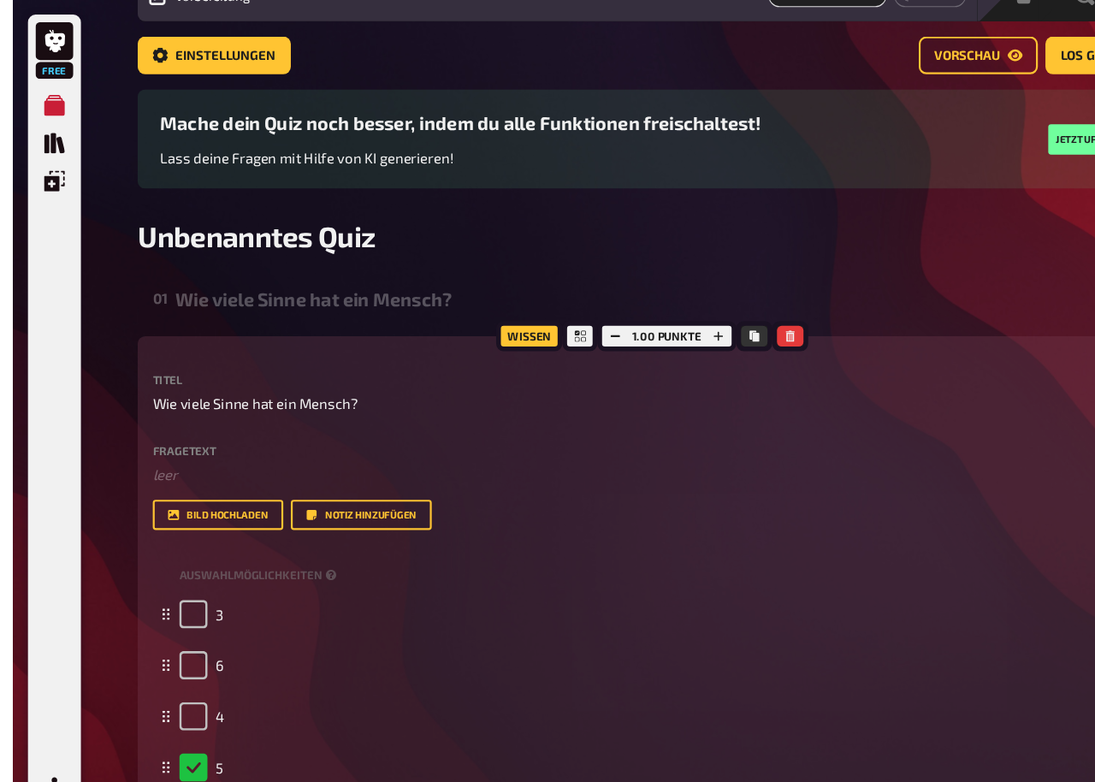
scroll to position [0, 0]
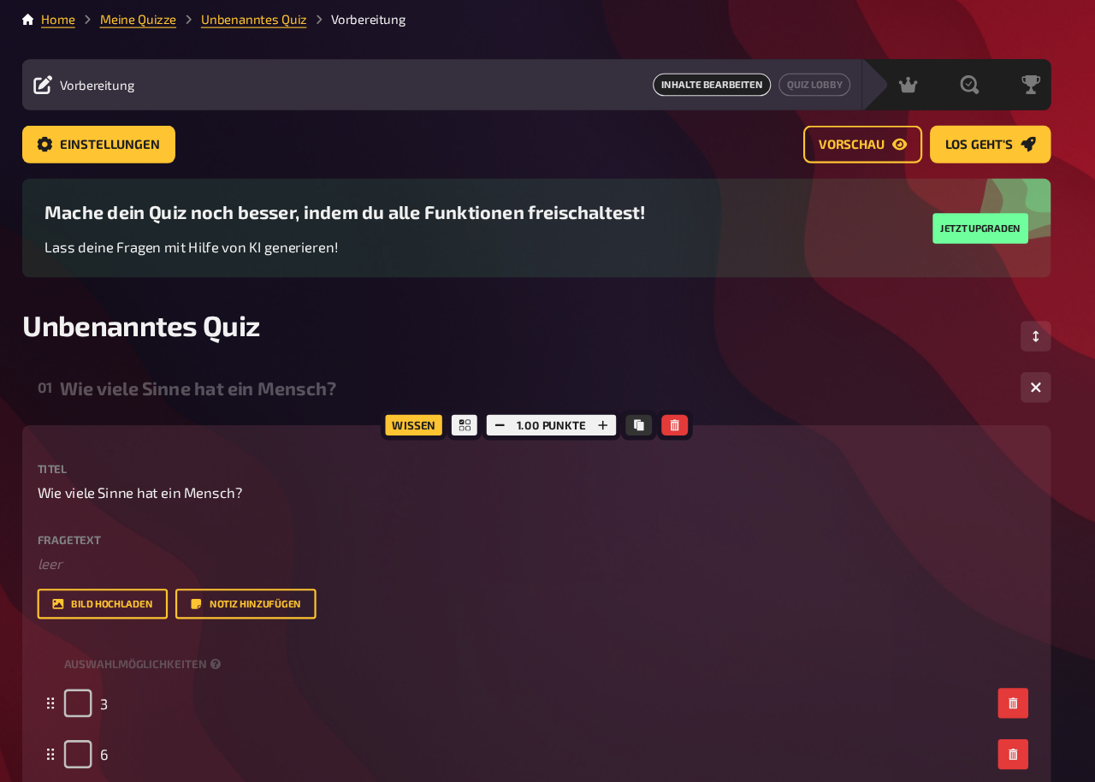
click at [147, 132] on span "Einstellungen" at bounding box center [192, 136] width 91 height 12
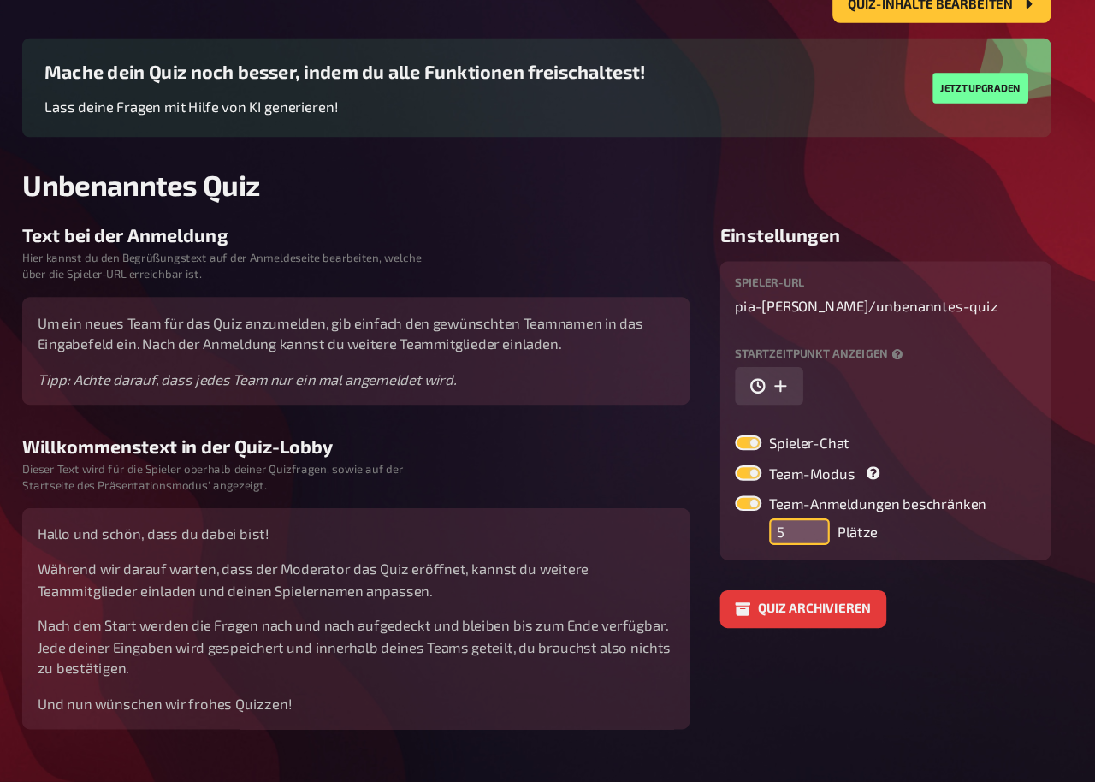
click at [789, 543] on input "5" at bounding box center [816, 555] width 55 height 24
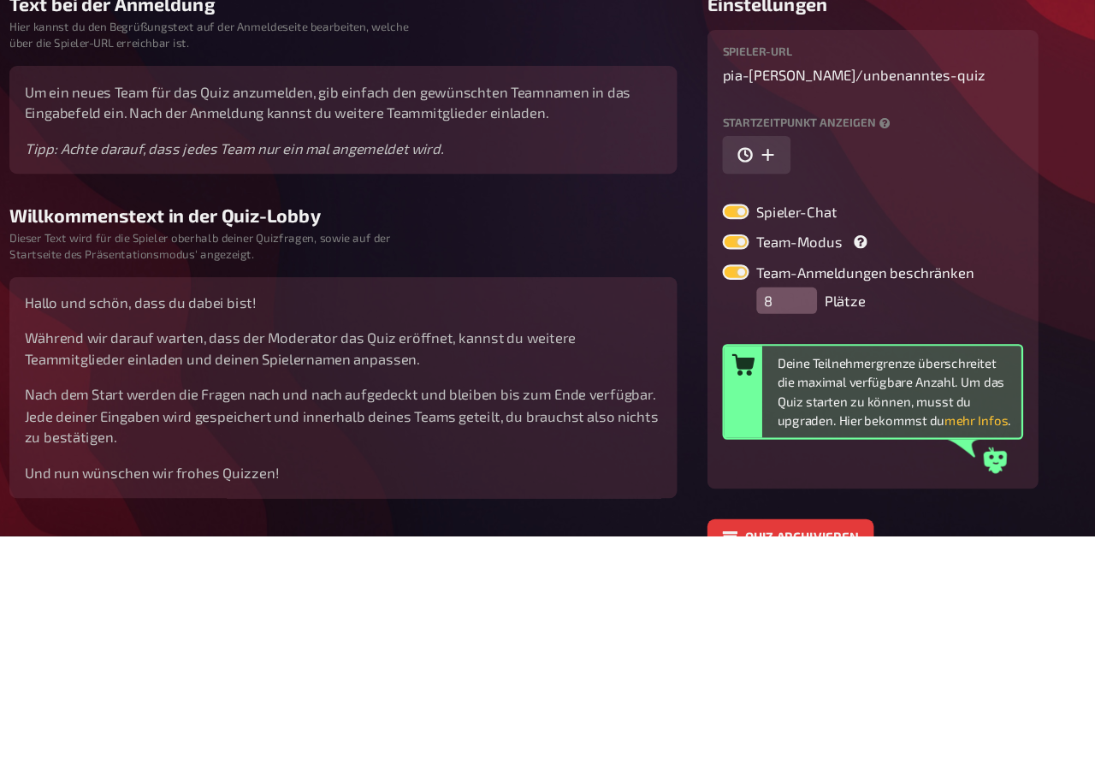
scroll to position [269, 0]
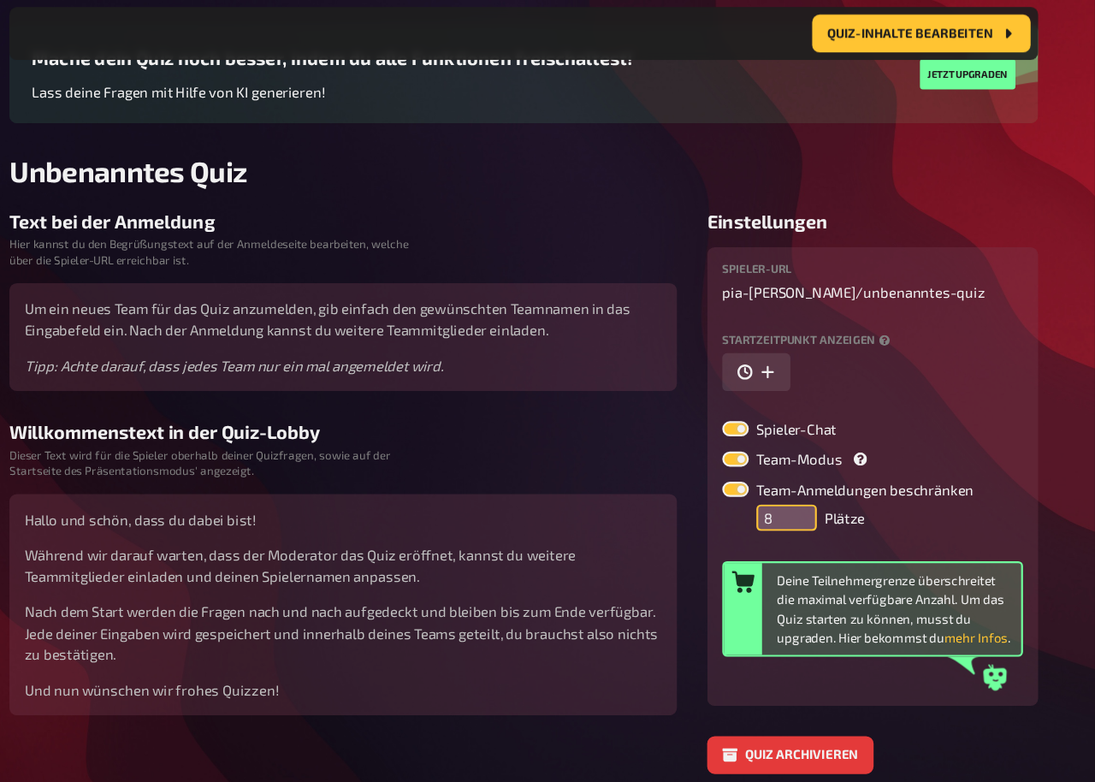
type input "8"
click at [923, 568] on button "mehr Infos" at bounding box center [987, 576] width 57 height 17
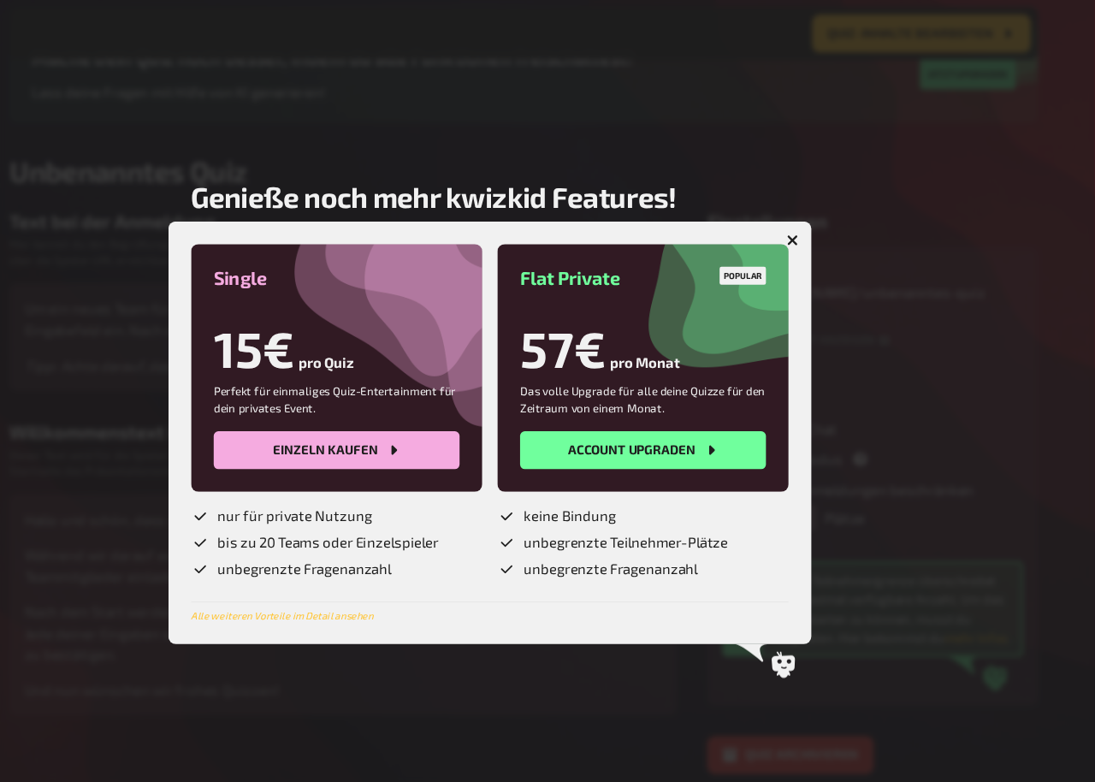
click at [724, 135] on div at bounding box center [547, 391] width 1095 height 782
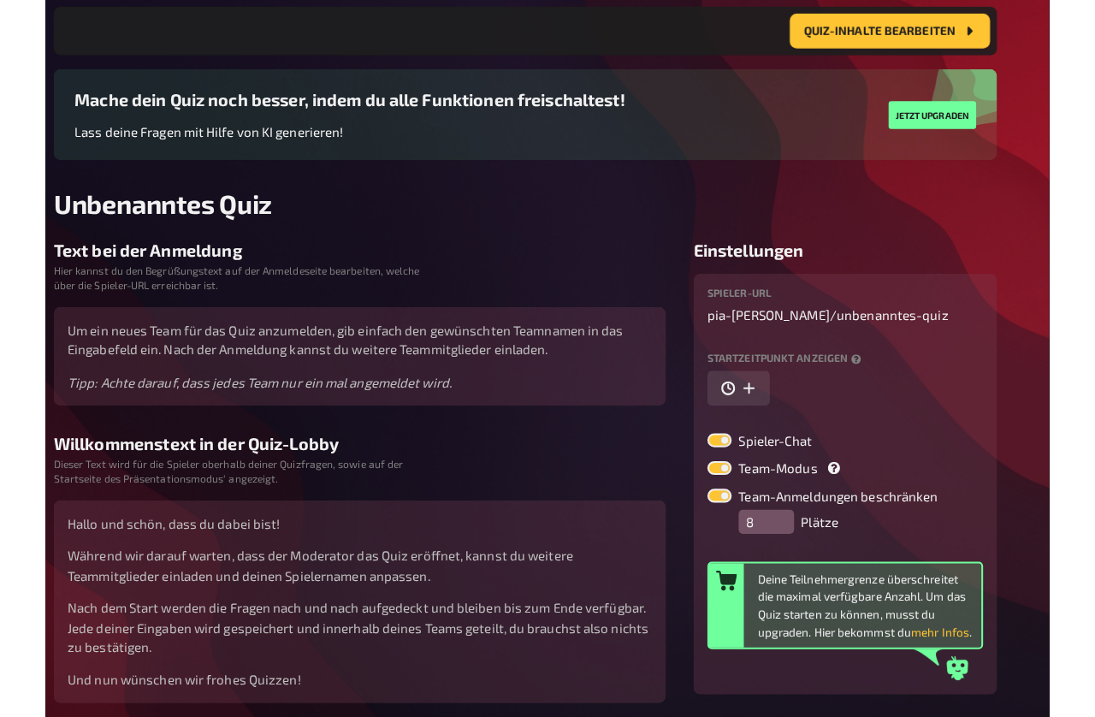
scroll to position [0, 0]
